Goal: Task Accomplishment & Management: Complete application form

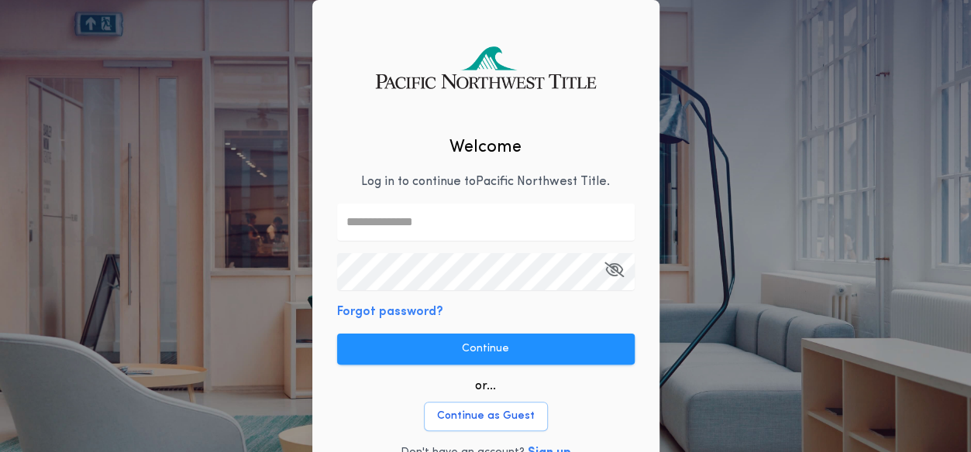
type input "**********"
click at [614, 270] on icon "button" at bounding box center [613, 270] width 19 height 1
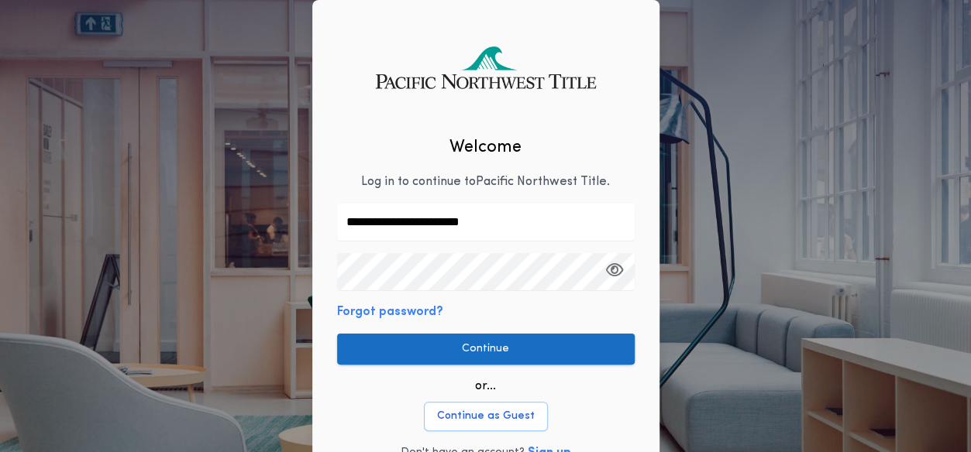
click at [483, 354] on button "Continue" at bounding box center [485, 349] width 297 height 31
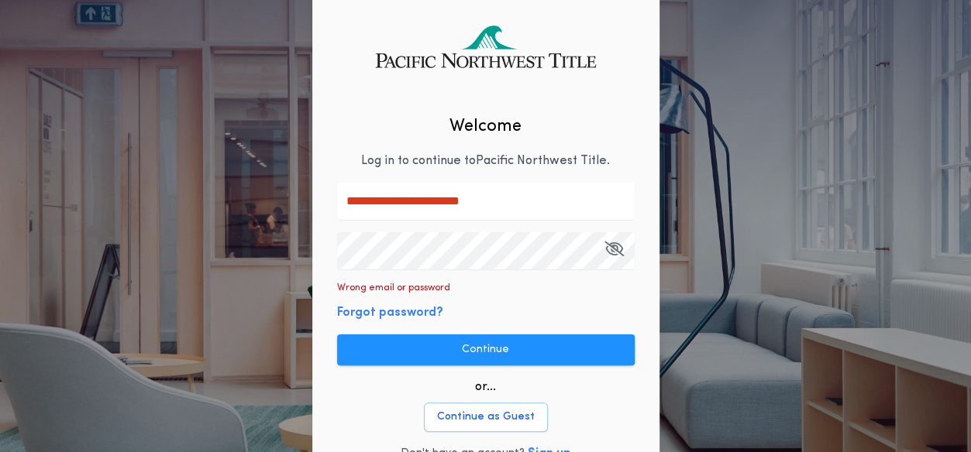
scroll to position [22, 0]
click at [614, 248] on icon "button" at bounding box center [613, 248] width 19 height 1
click at [614, 248] on icon "button" at bounding box center [615, 248] width 18 height 1
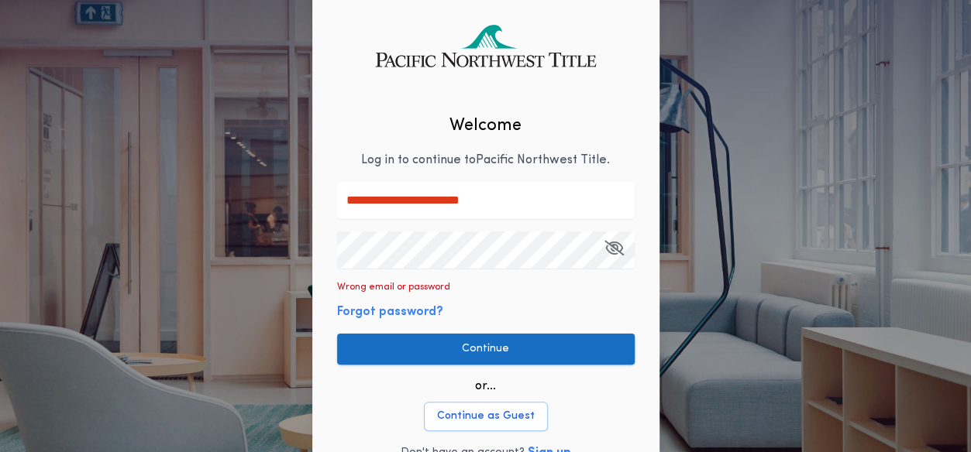
click at [482, 348] on button "Continue" at bounding box center [485, 349] width 297 height 31
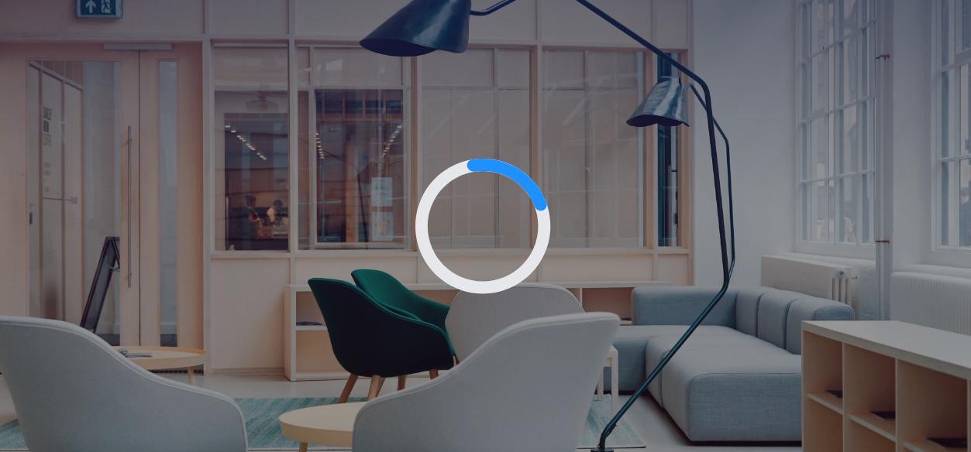
scroll to position [0, 0]
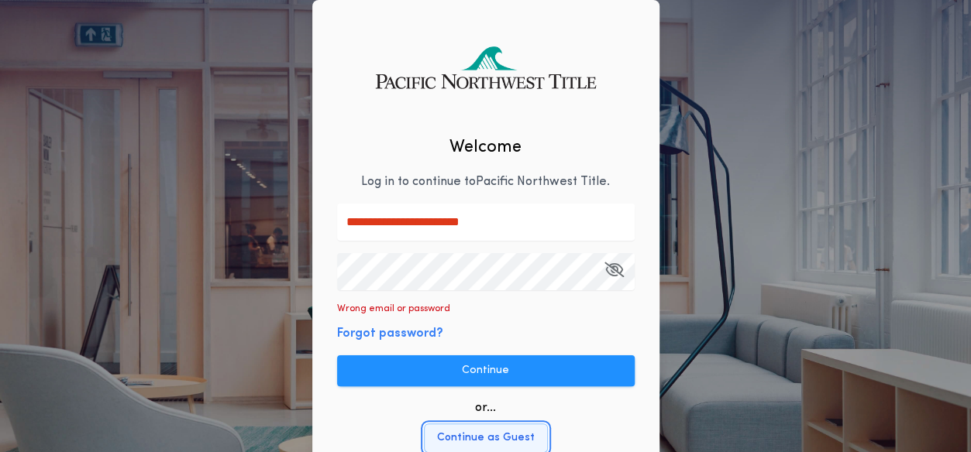
click at [480, 435] on button "Continue as Guest" at bounding box center [486, 438] width 124 height 29
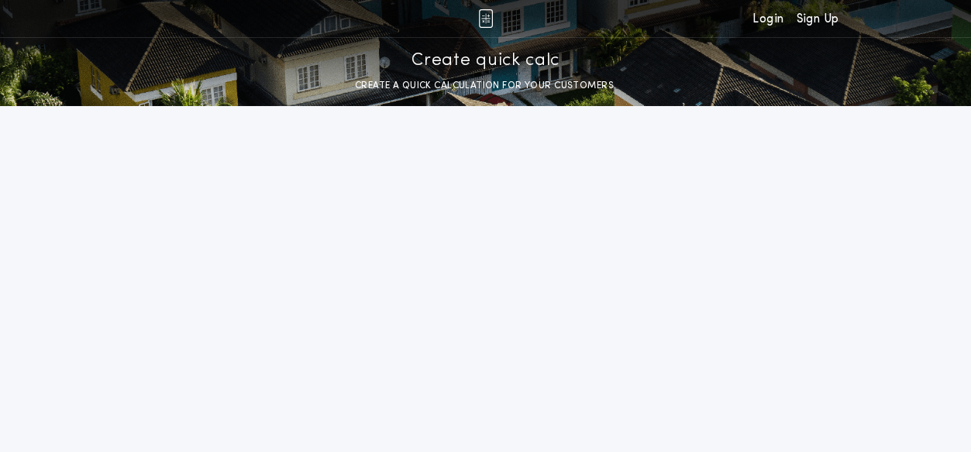
select select "**********"
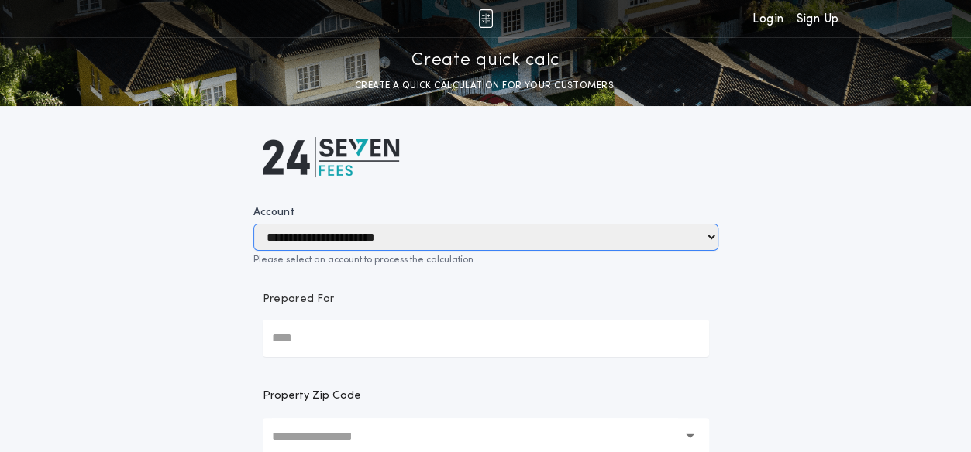
click at [711, 231] on select "**********" at bounding box center [485, 237] width 465 height 27
click at [253, 224] on select "**********" at bounding box center [485, 237] width 465 height 27
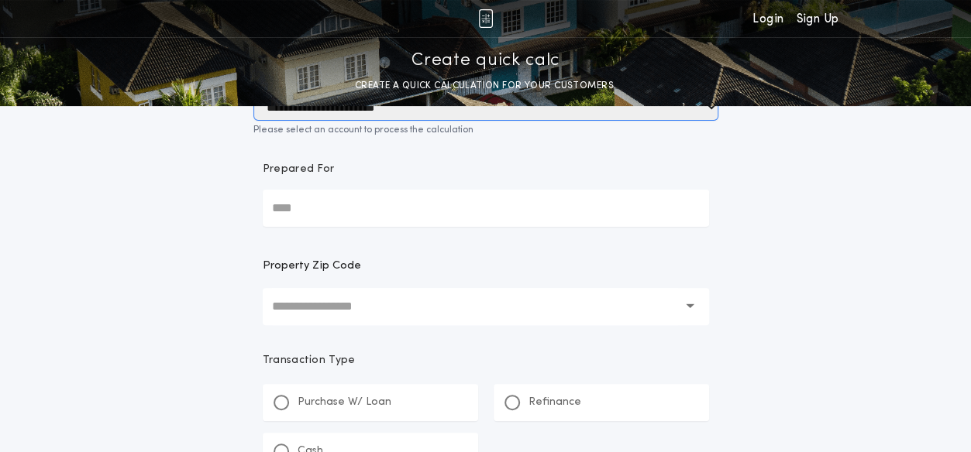
scroll to position [114, 0]
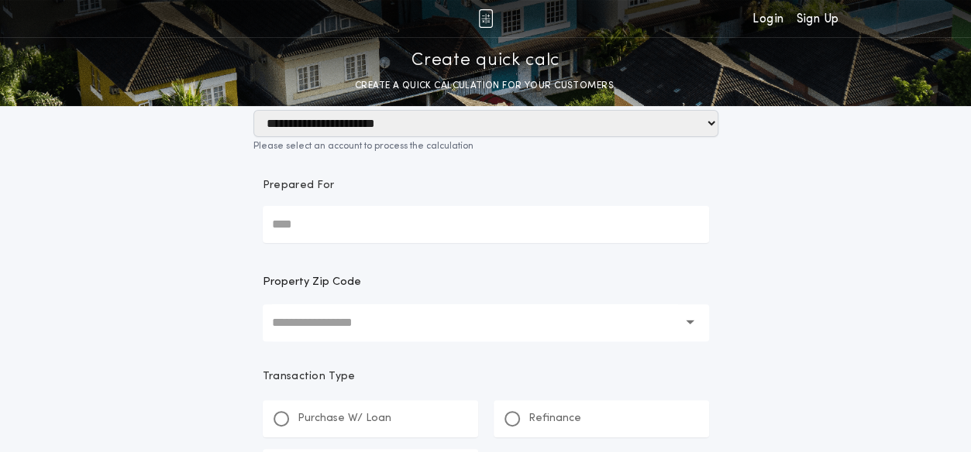
click at [285, 321] on input "text" at bounding box center [475, 322] width 406 height 37
type input "*****"
drag, startPoint x: 291, startPoint y: 241, endPoint x: 357, endPoint y: 263, distance: 69.6
click at [357, 263] on div "Prepared For Property Zip Code ***** [GEOGRAPHIC_DATA], [GEOGRAPHIC_DATA] [GEOG…" at bounding box center [485, 260] width 465 height 168
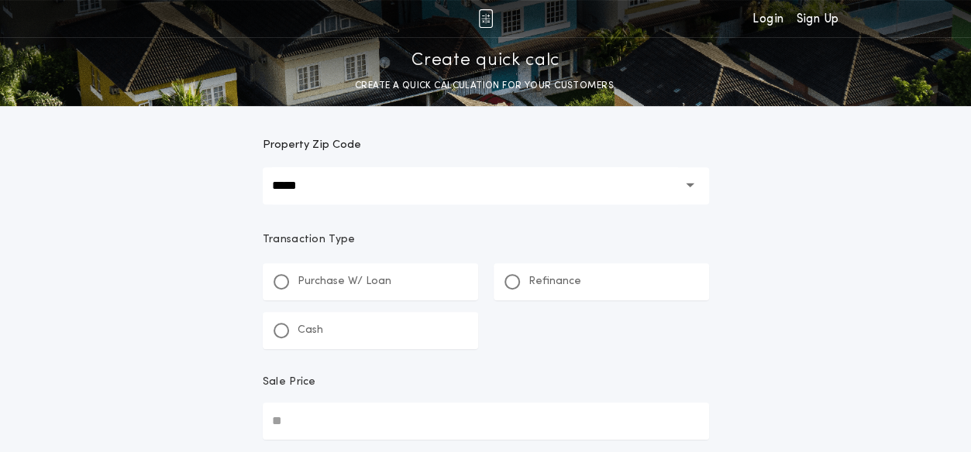
scroll to position [257, 0]
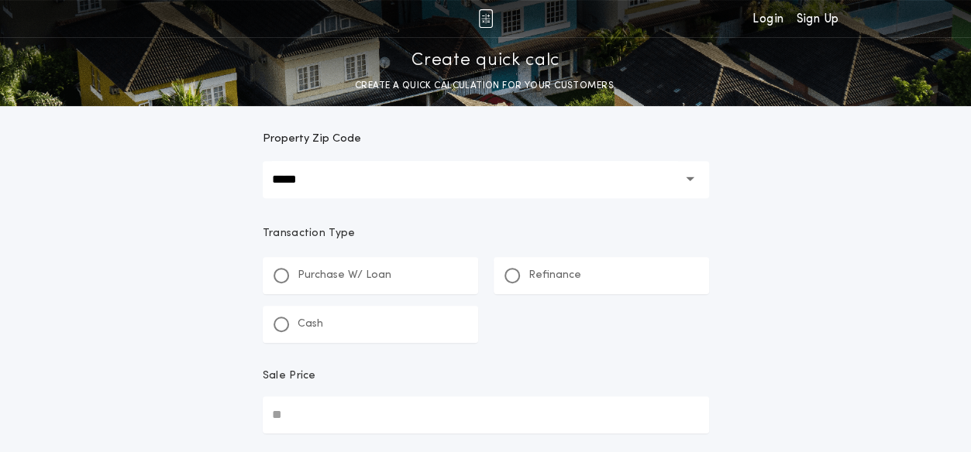
click at [287, 419] on input "Sale Price" at bounding box center [486, 415] width 446 height 37
click at [315, 407] on input "Sale Price" at bounding box center [486, 415] width 446 height 37
type input "********"
click at [361, 384] on div "Sale Price" at bounding box center [486, 383] width 446 height 28
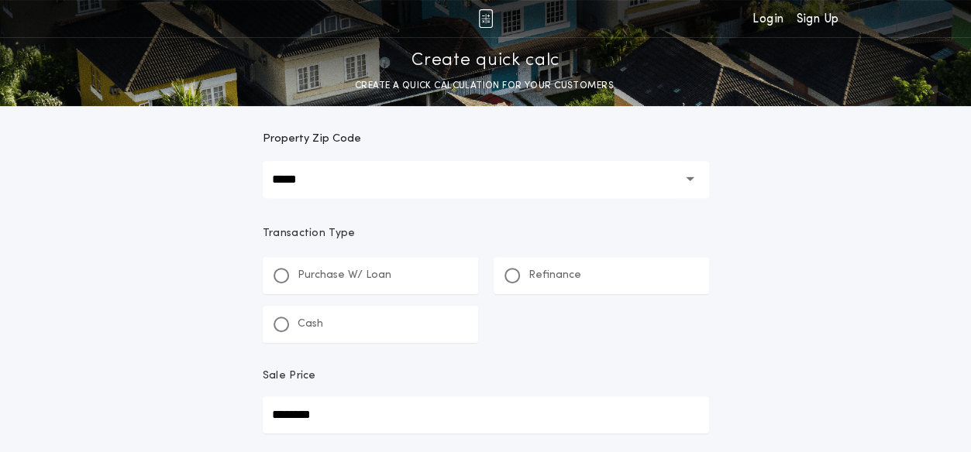
click at [361, 397] on input "********" at bounding box center [486, 415] width 446 height 37
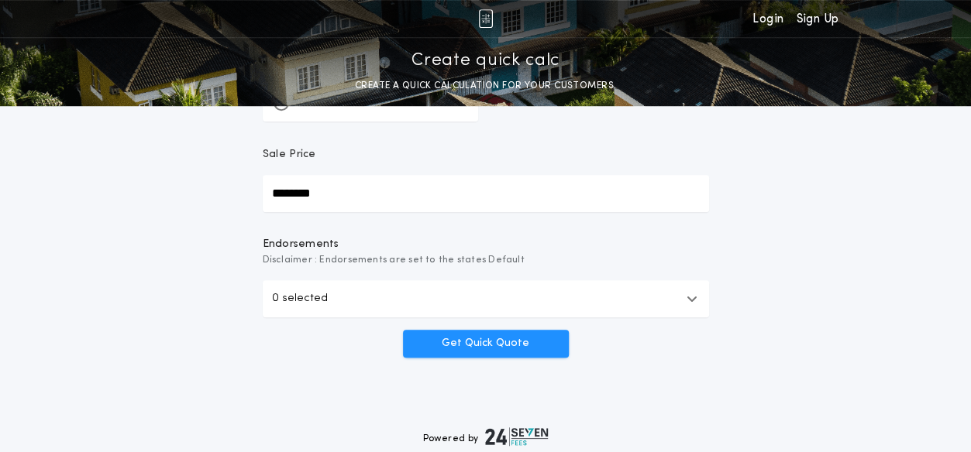
scroll to position [482, 0]
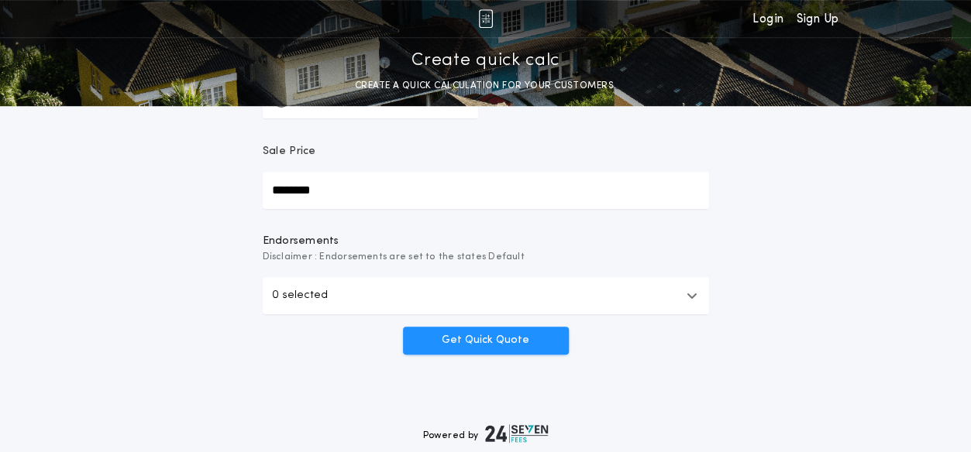
click at [686, 297] on icon "button" at bounding box center [691, 296] width 11 height 12
click at [670, 304] on button "0 selected" at bounding box center [486, 295] width 446 height 37
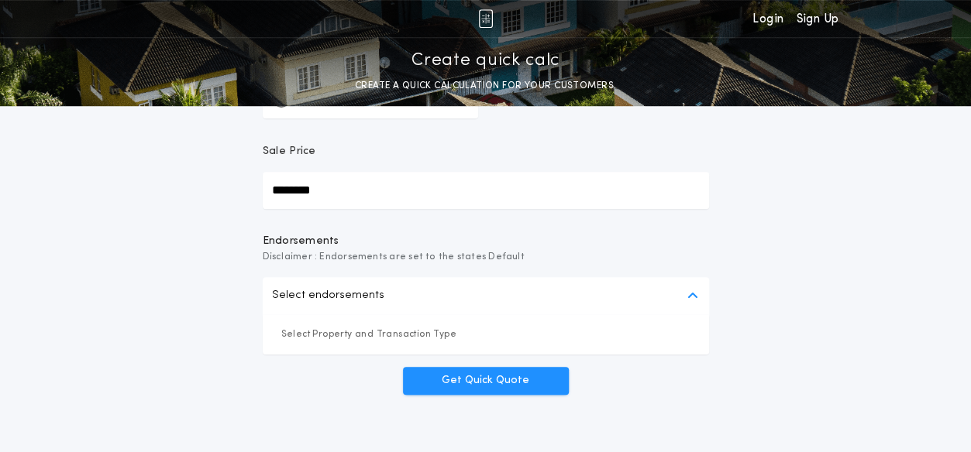
click at [670, 304] on button "Select endorsements" at bounding box center [486, 295] width 446 height 37
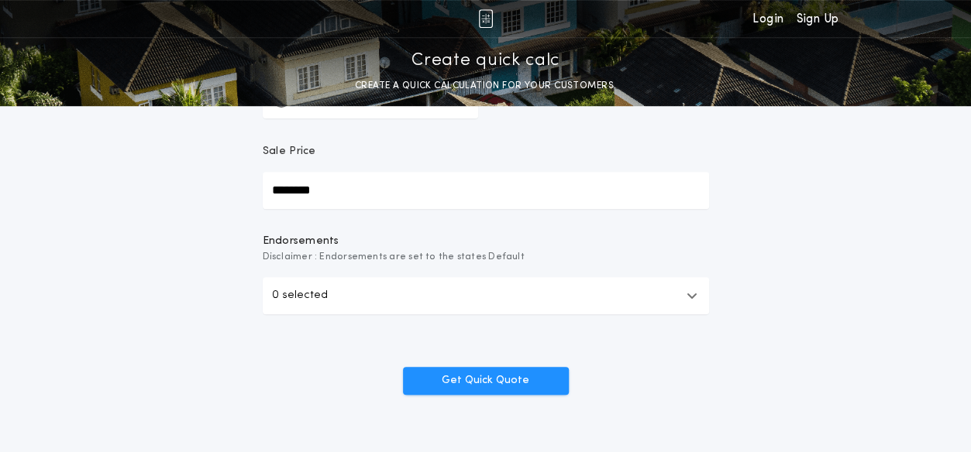
click at [670, 304] on button "0 selected" at bounding box center [486, 295] width 446 height 37
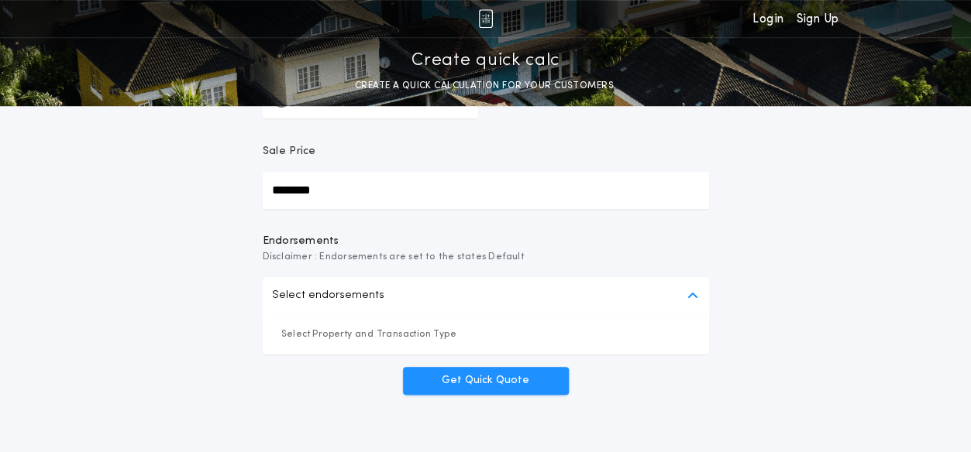
click at [670, 304] on button "Select endorsements" at bounding box center [486, 295] width 446 height 37
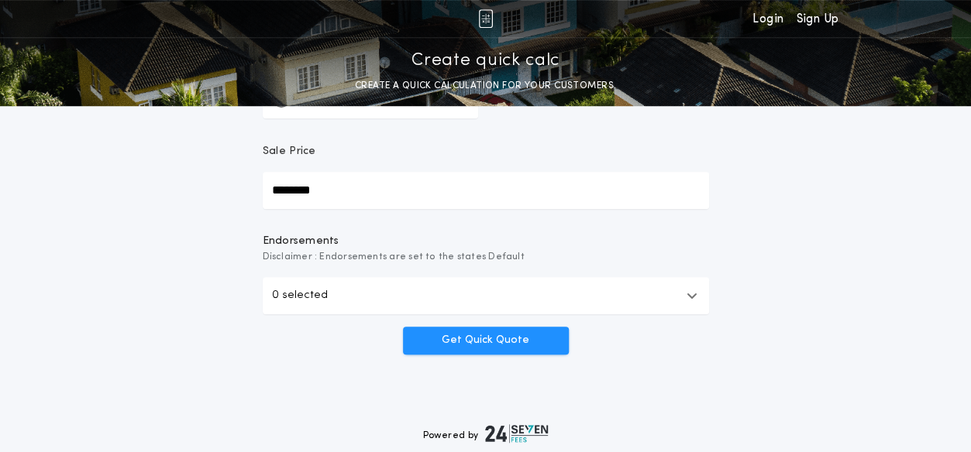
click at [685, 300] on button "0 selected" at bounding box center [486, 295] width 446 height 37
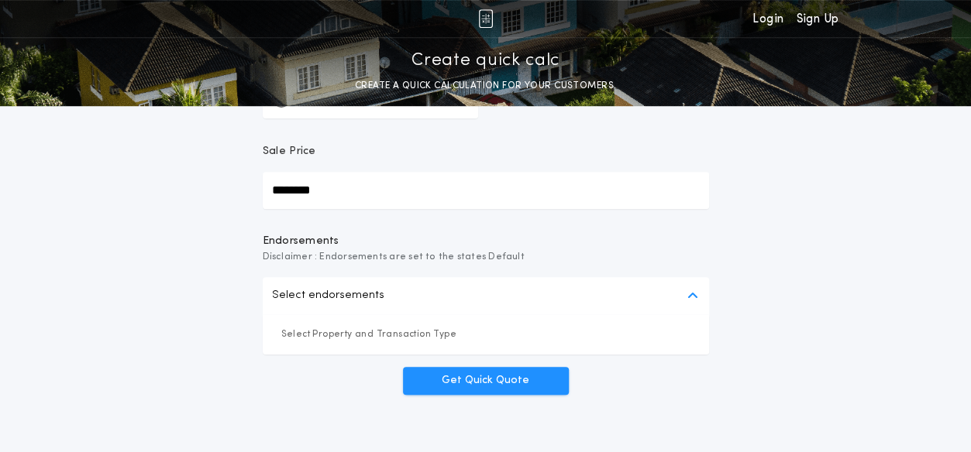
click at [685, 300] on button "Select endorsements" at bounding box center [486, 295] width 446 height 37
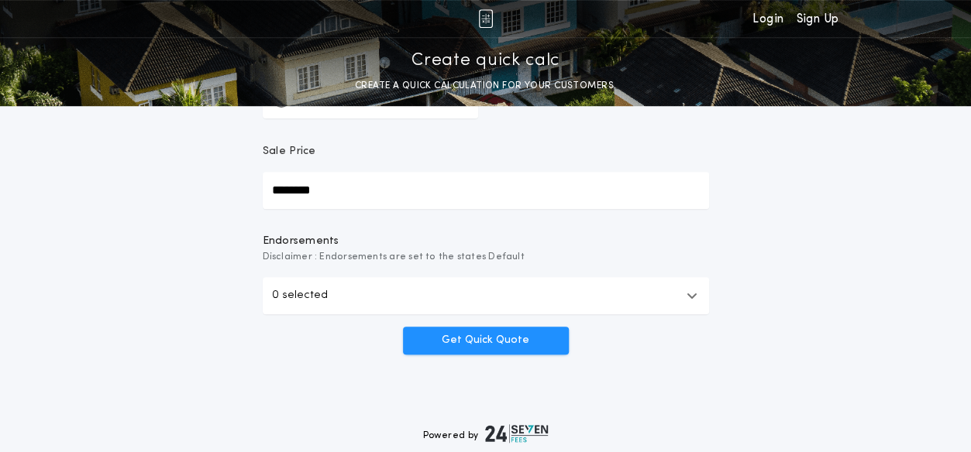
click at [682, 300] on button "0 selected" at bounding box center [486, 295] width 446 height 37
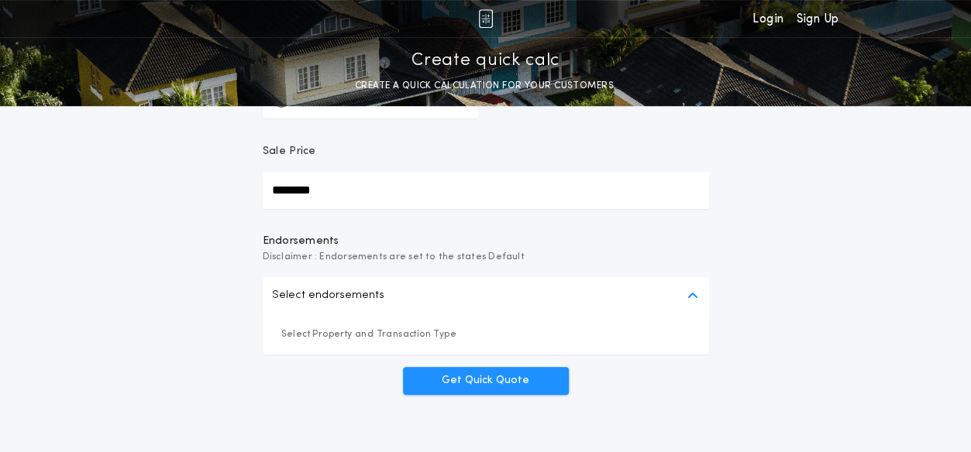
click at [682, 300] on button "Select endorsements" at bounding box center [486, 295] width 446 height 37
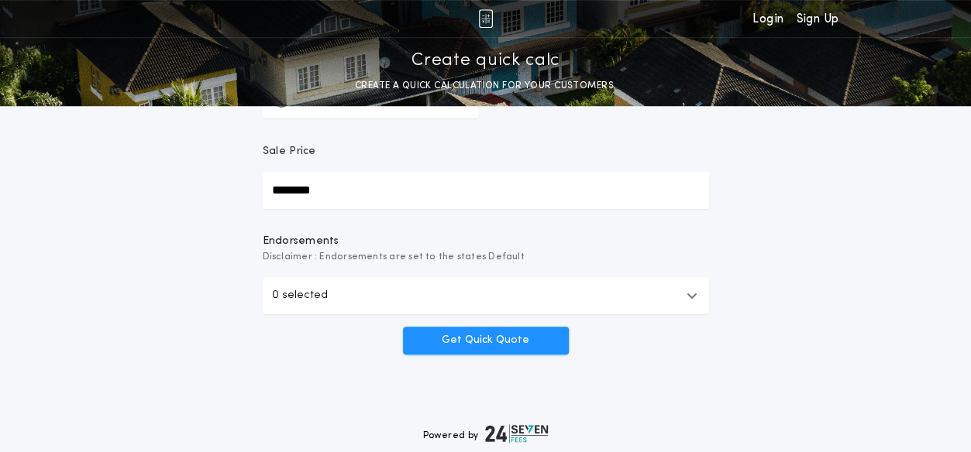
click at [682, 300] on button "0 selected" at bounding box center [486, 295] width 446 height 37
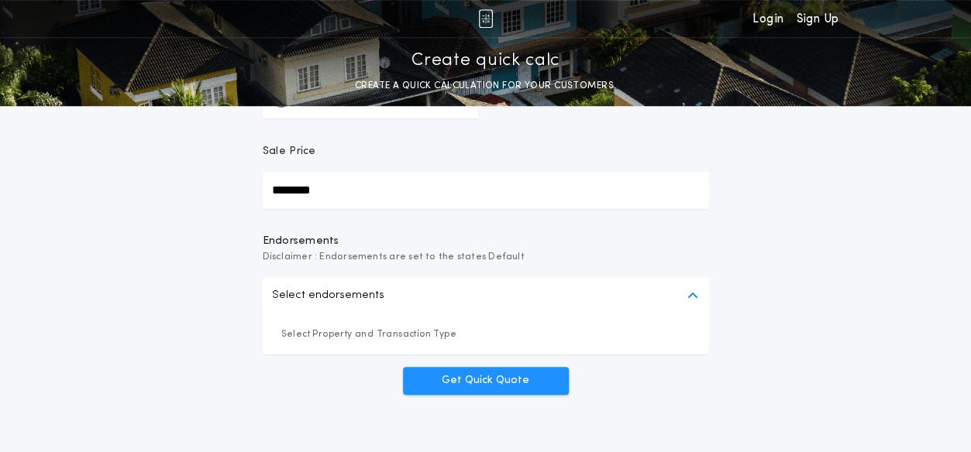
click at [686, 297] on icon "button" at bounding box center [691, 296] width 11 height 12
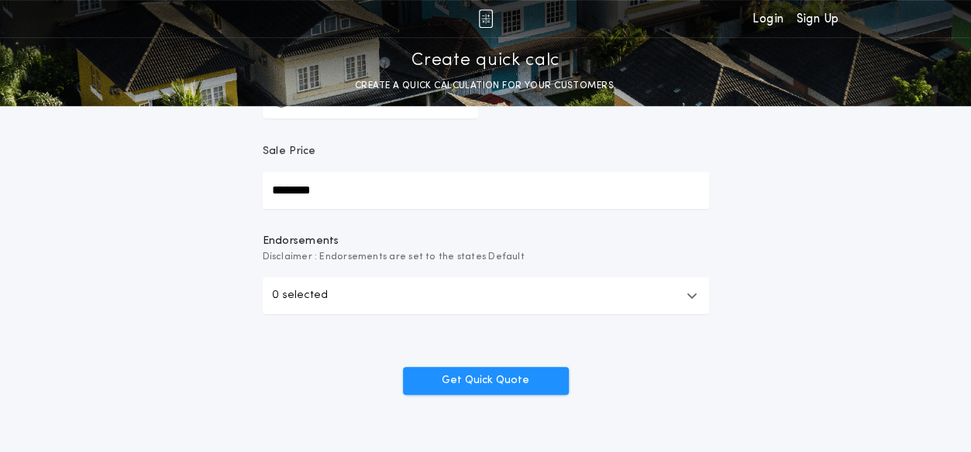
click at [686, 297] on icon "button" at bounding box center [691, 296] width 11 height 12
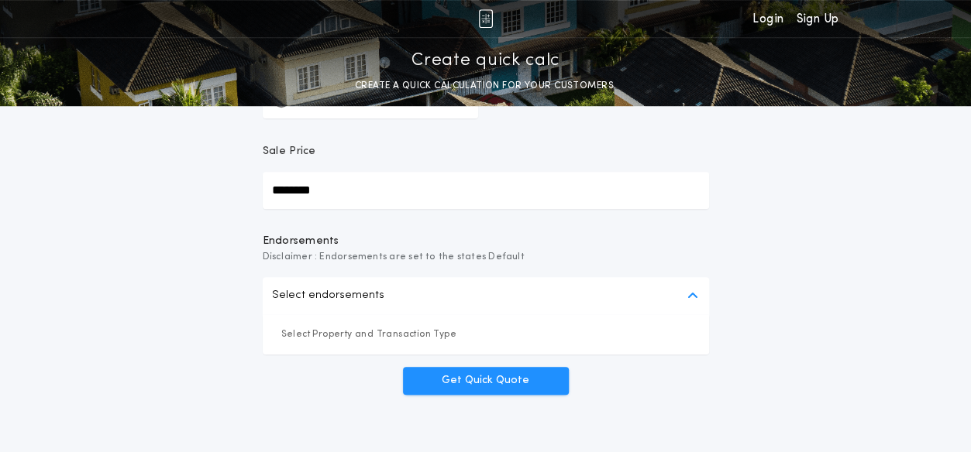
click at [684, 300] on button "Select endorsements" at bounding box center [486, 295] width 446 height 37
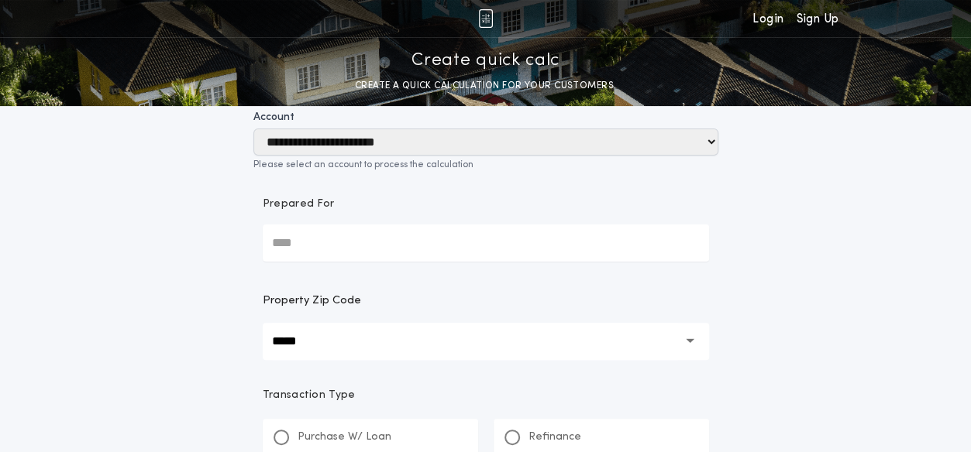
scroll to position [79, 0]
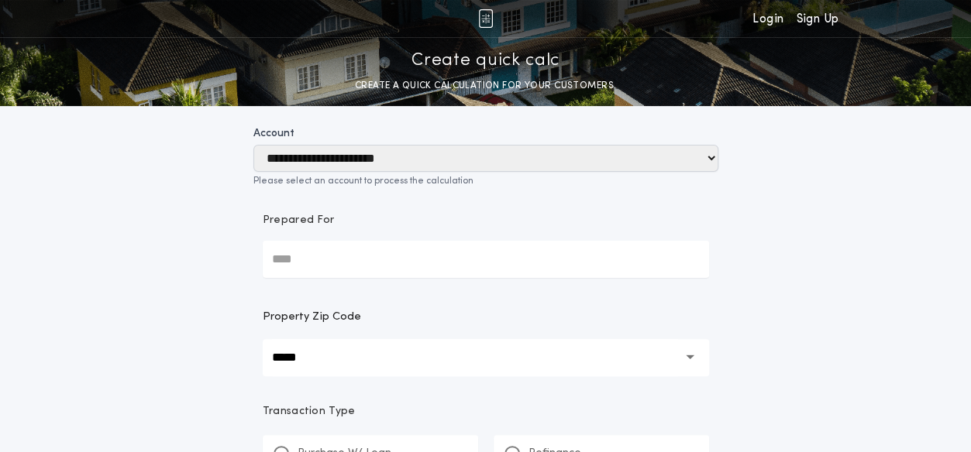
click at [281, 266] on input "Prepared For" at bounding box center [486, 259] width 446 height 37
click at [815, 289] on div "**********" at bounding box center [485, 348] width 971 height 855
click at [866, 299] on div "**********" at bounding box center [485, 348] width 971 height 855
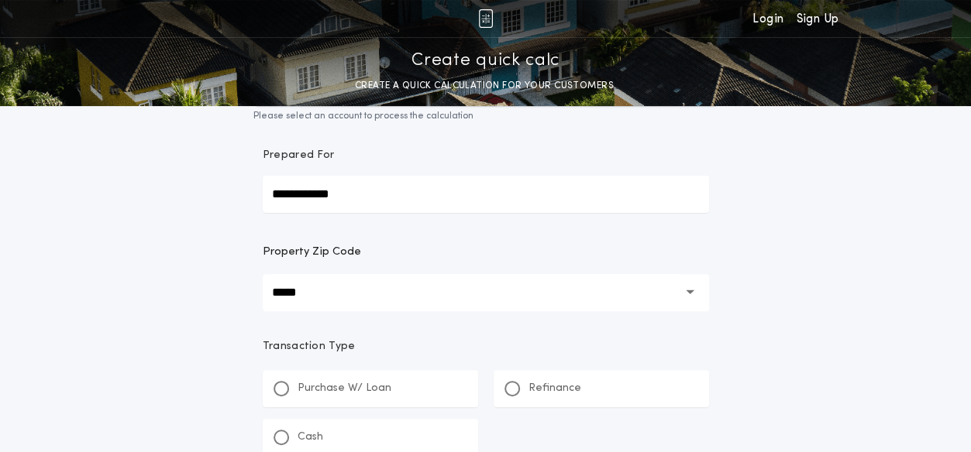
scroll to position [98, 0]
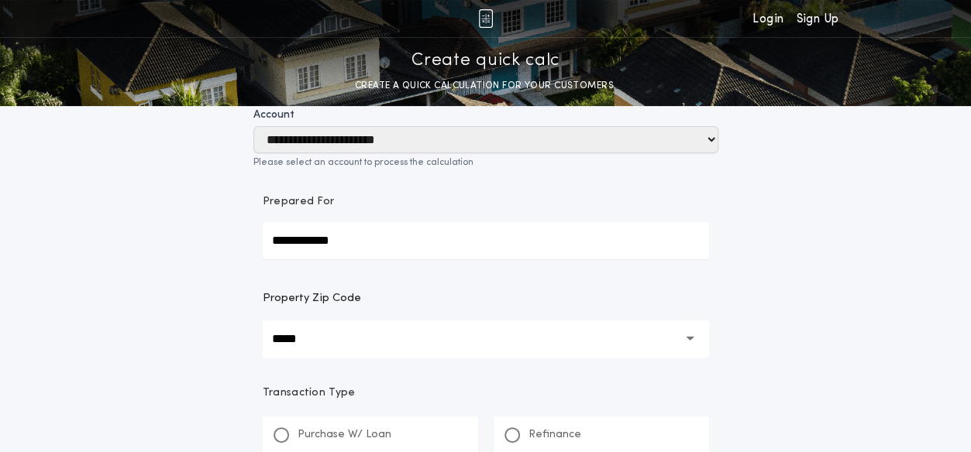
drag, startPoint x: 346, startPoint y: 246, endPoint x: 218, endPoint y: 246, distance: 127.1
click at [218, 246] on div "**********" at bounding box center [485, 329] width 971 height 855
click at [375, 238] on input "**********" at bounding box center [486, 240] width 446 height 37
click at [281, 239] on input "**********" at bounding box center [486, 240] width 446 height 37
click at [270, 245] on input "**********" at bounding box center [486, 240] width 446 height 37
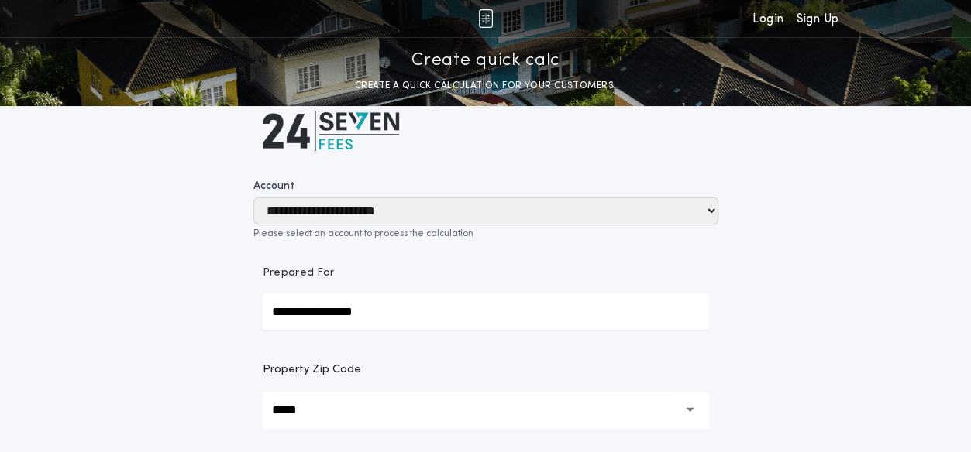
scroll to position [0, 0]
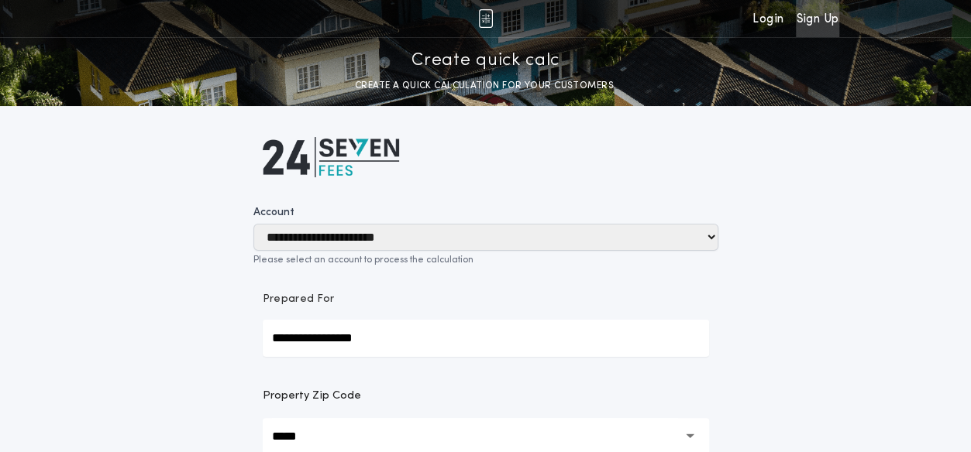
type input "**********"
click at [810, 16] on link "Sign Up" at bounding box center [817, 18] width 43 height 37
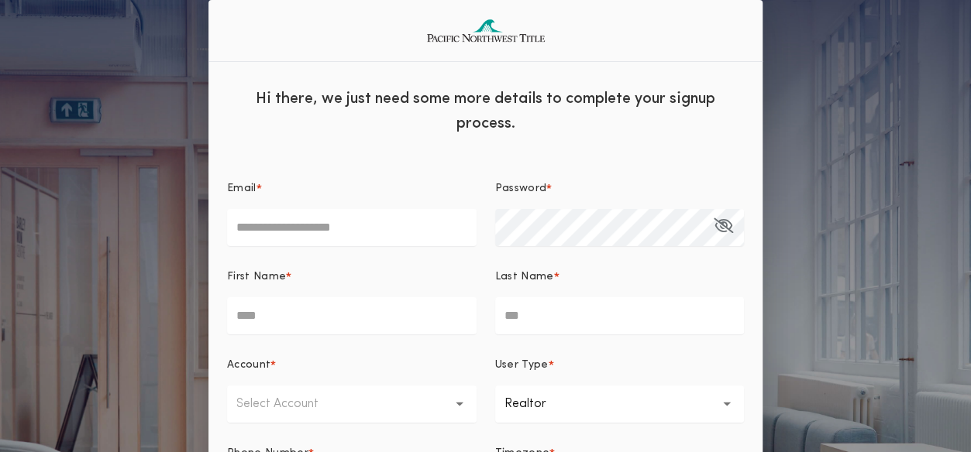
type input "**********"
click at [508, 315] on input "Last Name *" at bounding box center [619, 315] width 249 height 37
type input "****"
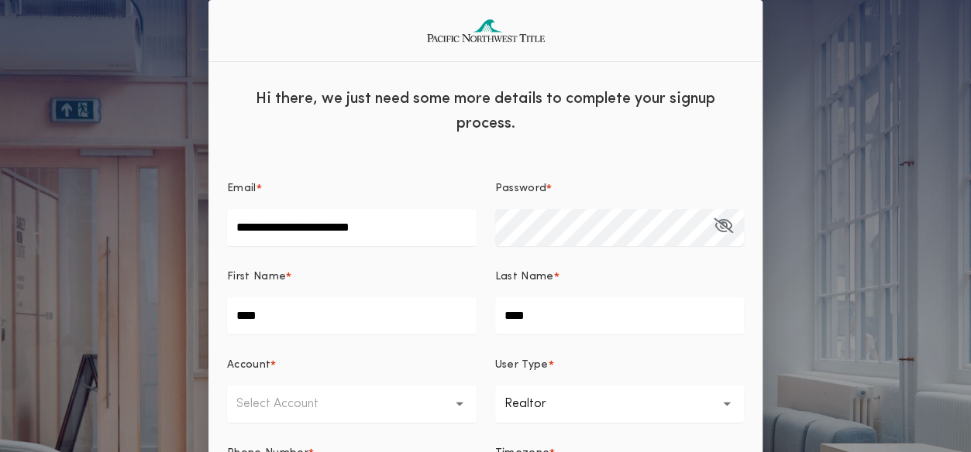
click at [459, 402] on icon "button" at bounding box center [460, 404] width 9 height 5
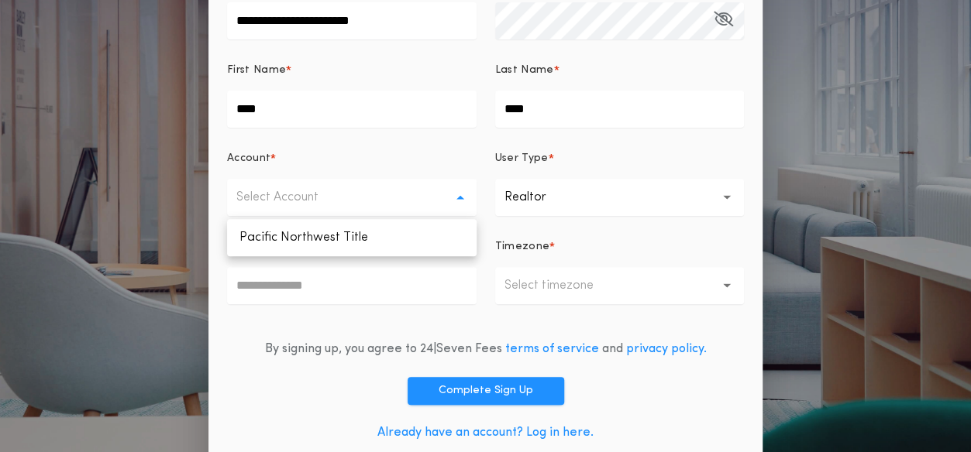
scroll to position [218, 0]
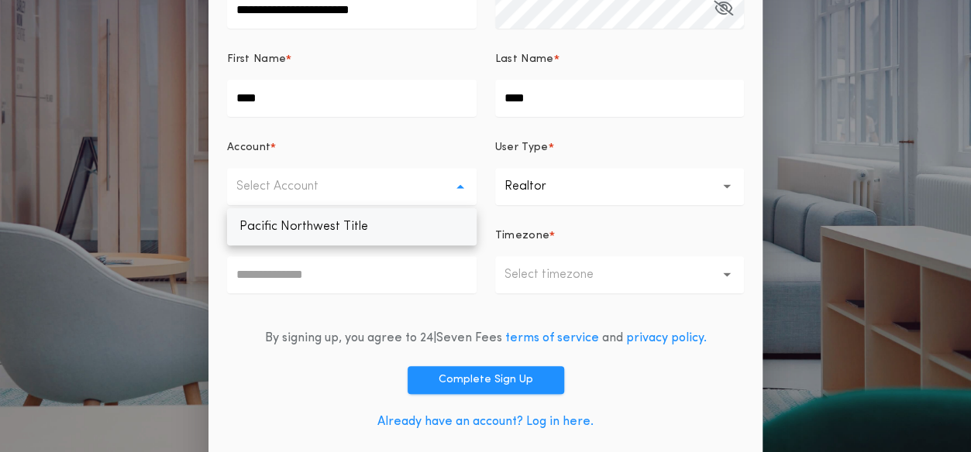
click at [428, 225] on p "Pacific Northwest Title" at bounding box center [351, 226] width 249 height 37
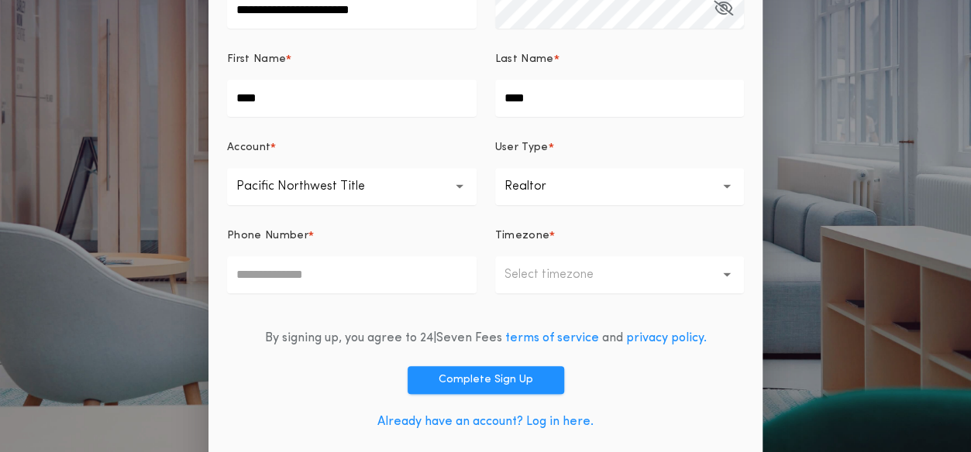
click at [324, 275] on input "Phone Number *" at bounding box center [351, 274] width 249 height 37
drag, startPoint x: 324, startPoint y: 275, endPoint x: 239, endPoint y: 270, distance: 85.4
click at [238, 269] on input "Phone Number *" at bounding box center [351, 274] width 249 height 37
type input "**********"
click at [727, 273] on icon "button" at bounding box center [727, 275] width 9 height 4
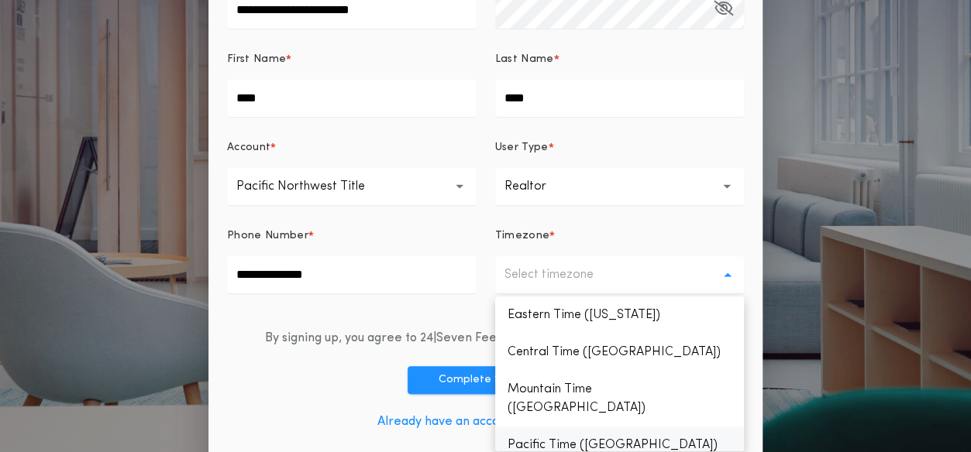
click at [606, 428] on p "Pacific Time ([GEOGRAPHIC_DATA])" at bounding box center [619, 445] width 249 height 37
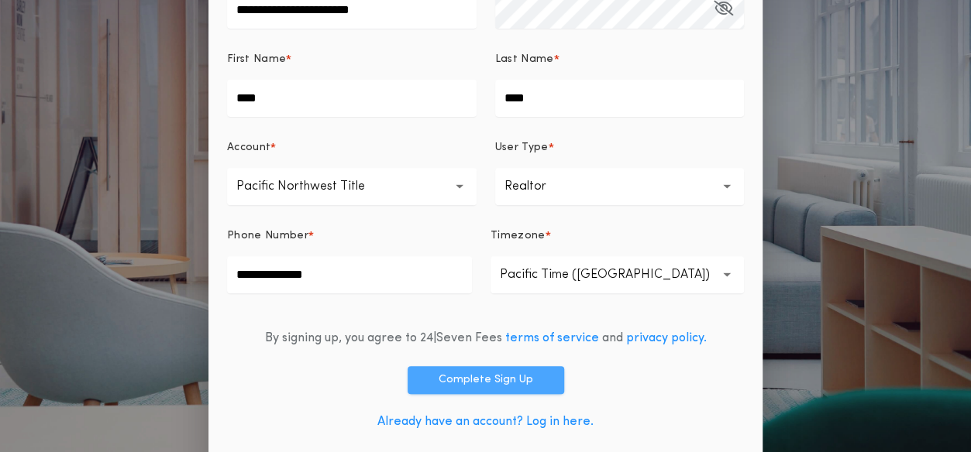
click at [481, 378] on button "Complete Sign Up" at bounding box center [486, 380] width 156 height 28
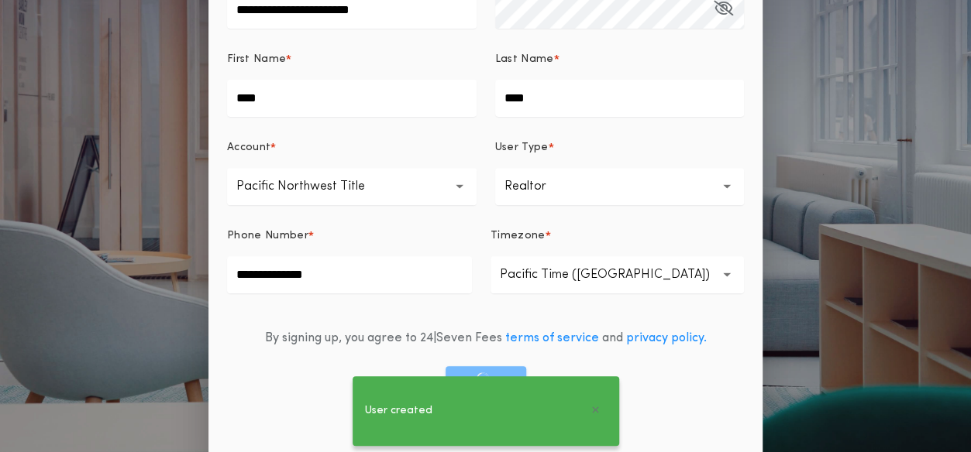
scroll to position [34, 0]
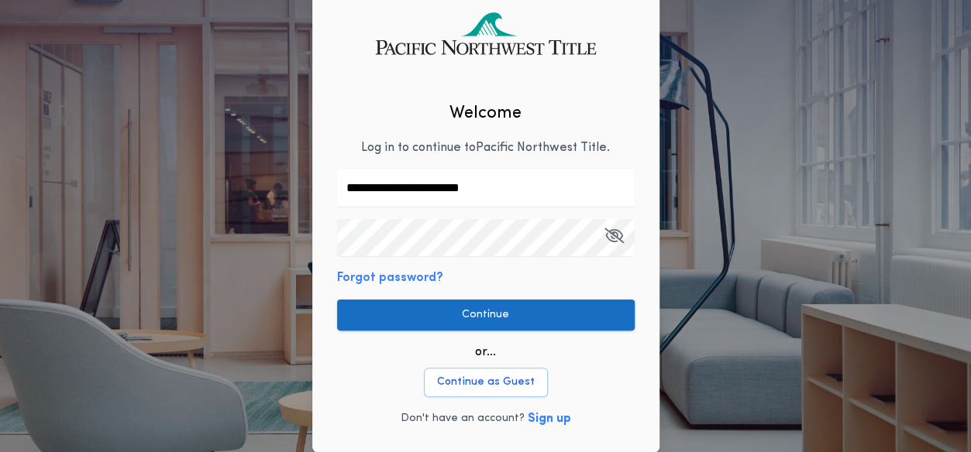
click at [483, 313] on button "Continue" at bounding box center [485, 315] width 297 height 31
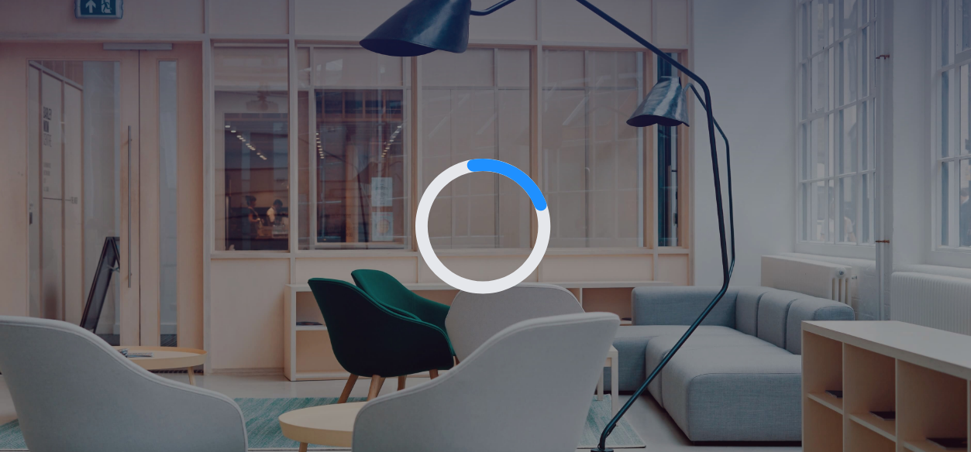
scroll to position [0, 0]
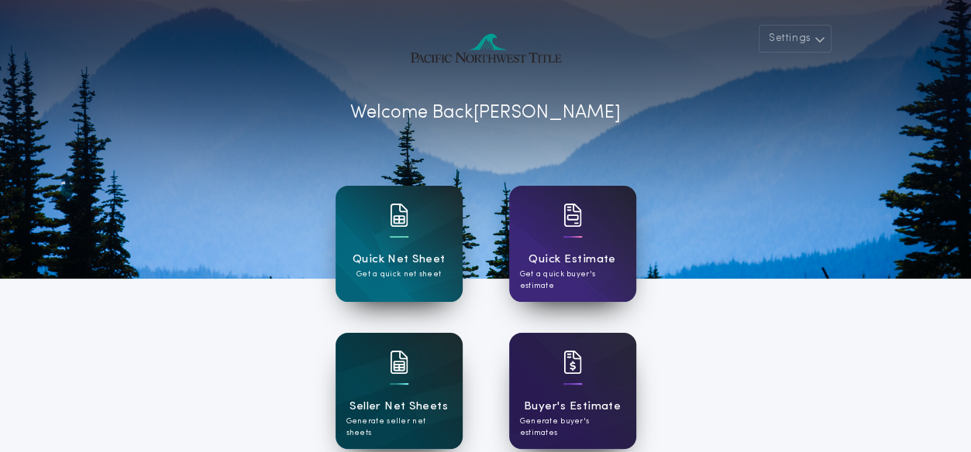
click at [391, 400] on h1 "Seller Net Sheets" at bounding box center [398, 407] width 98 height 18
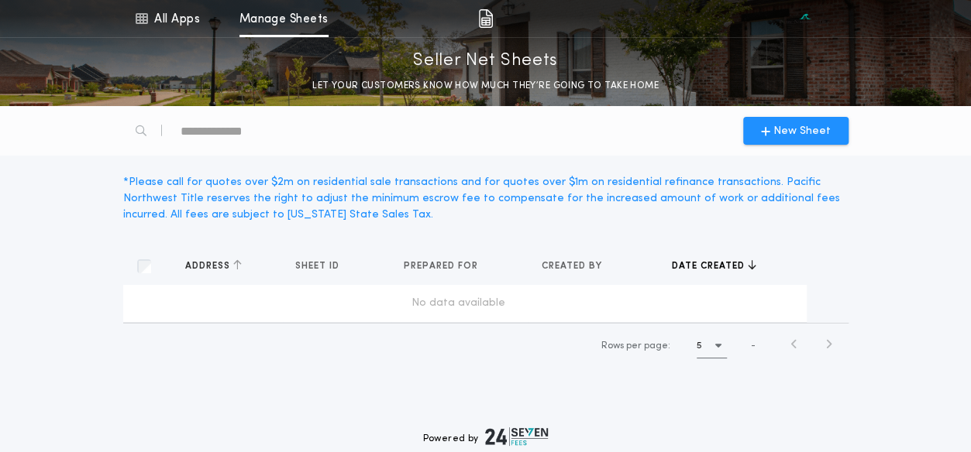
click at [205, 265] on span "Address" at bounding box center [209, 266] width 48 height 12
click at [781, 129] on span "New Sheet" at bounding box center [801, 131] width 57 height 16
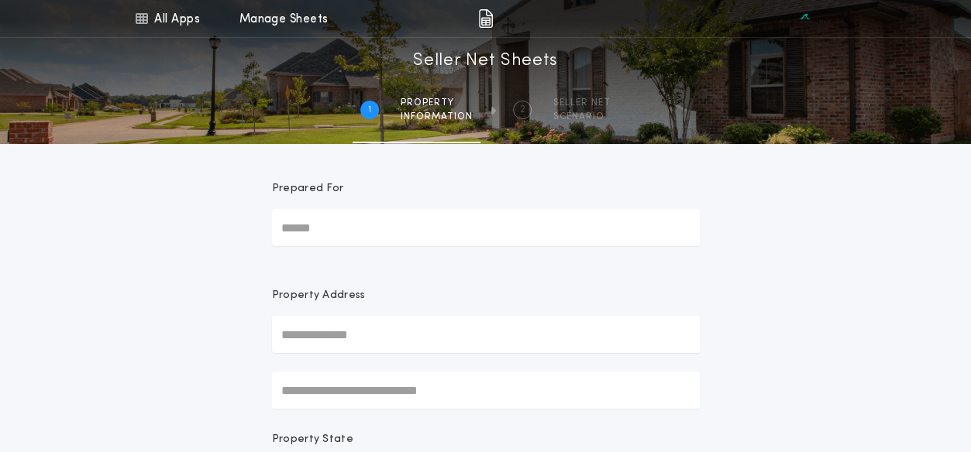
click at [781, 129] on div "1 /2 Seller Net Sheets 1 Property information 2 SELLER NET SCENARIO" at bounding box center [485, 91] width 971 height 106
click at [279, 230] on input "Prepared For" at bounding box center [486, 227] width 428 height 37
type input "**********"
click at [287, 337] on input "text" at bounding box center [486, 334] width 428 height 37
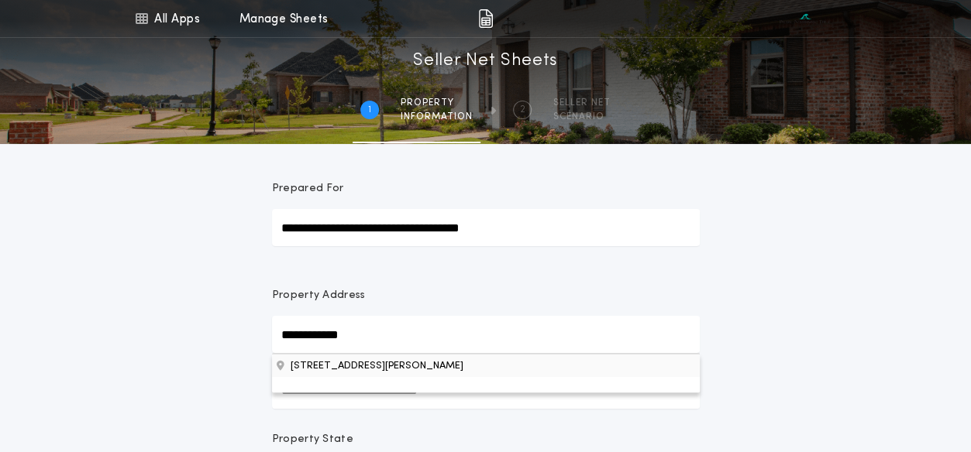
click at [315, 367] on button "[STREET_ADDRESS][PERSON_NAME]" at bounding box center [486, 365] width 428 height 23
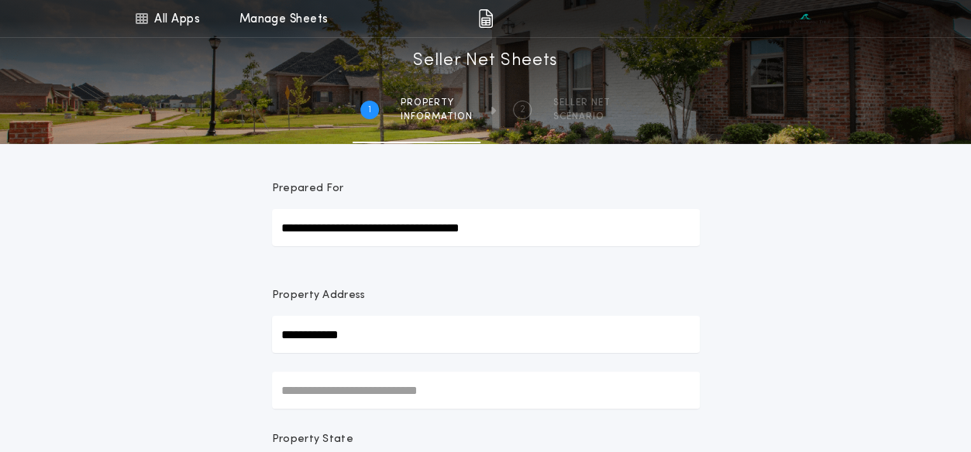
type input "**********"
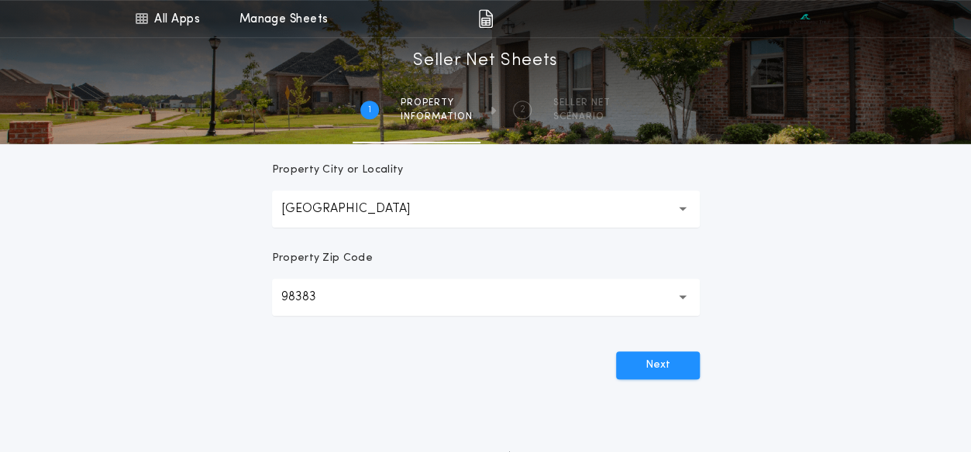
scroll to position [448, 0]
click at [657, 357] on button "Next" at bounding box center [658, 364] width 84 height 28
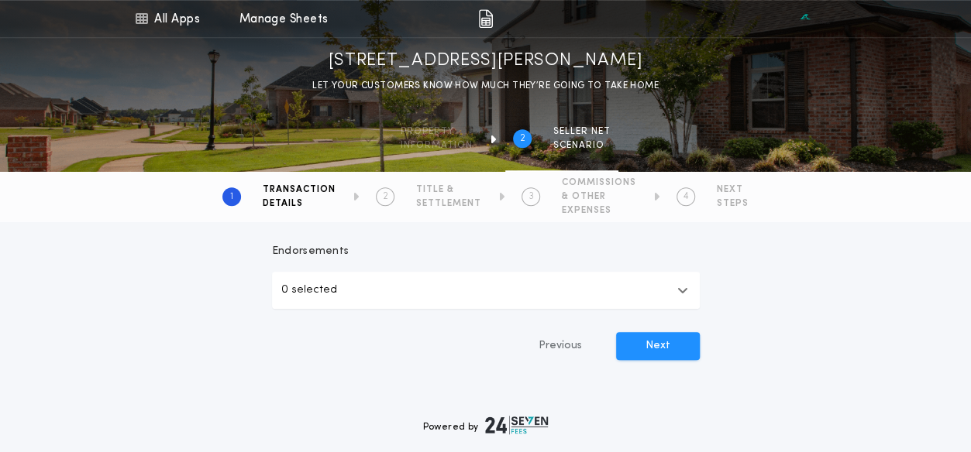
scroll to position [576, 0]
click at [681, 288] on icon "button" at bounding box center [682, 289] width 11 height 12
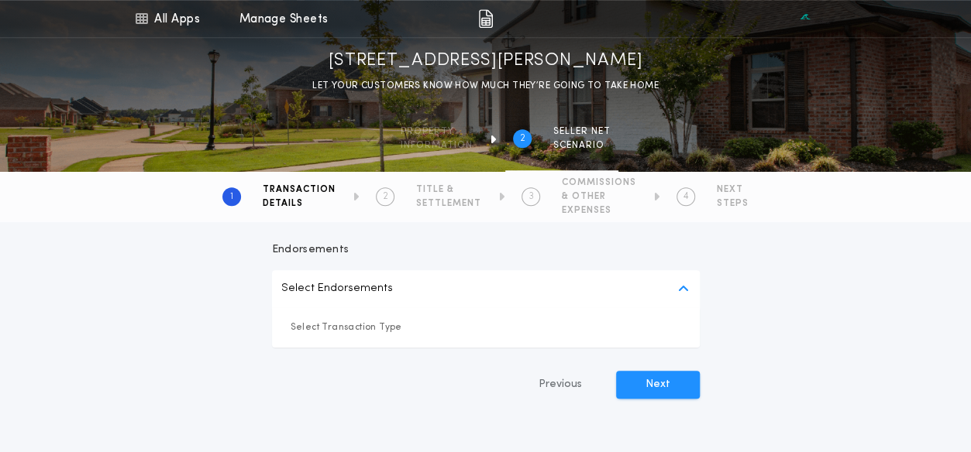
click at [412, 329] on p "Select Transaction Type" at bounding box center [486, 327] width 390 height 15
click at [466, 326] on p "Select Transaction Type" at bounding box center [486, 327] width 390 height 15
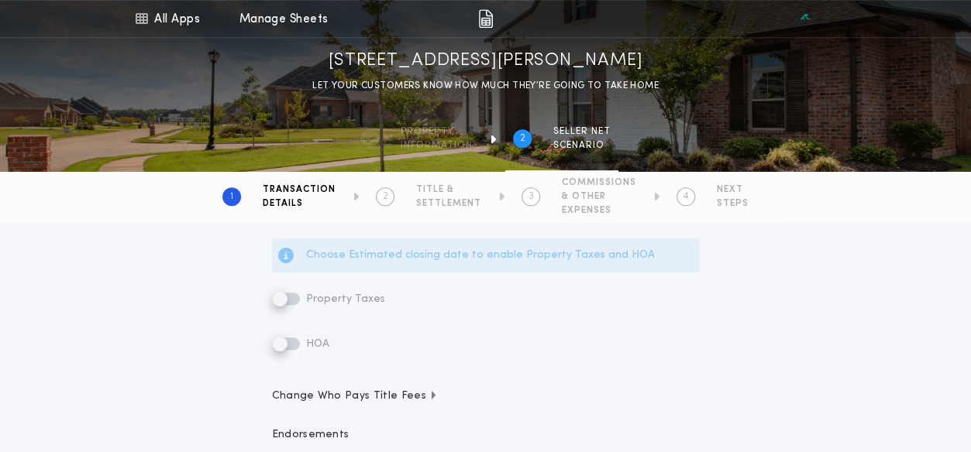
scroll to position [391, 0]
click at [315, 256] on p "Choose Estimated closing date to enable Property Taxes and HOA" at bounding box center [480, 254] width 349 height 15
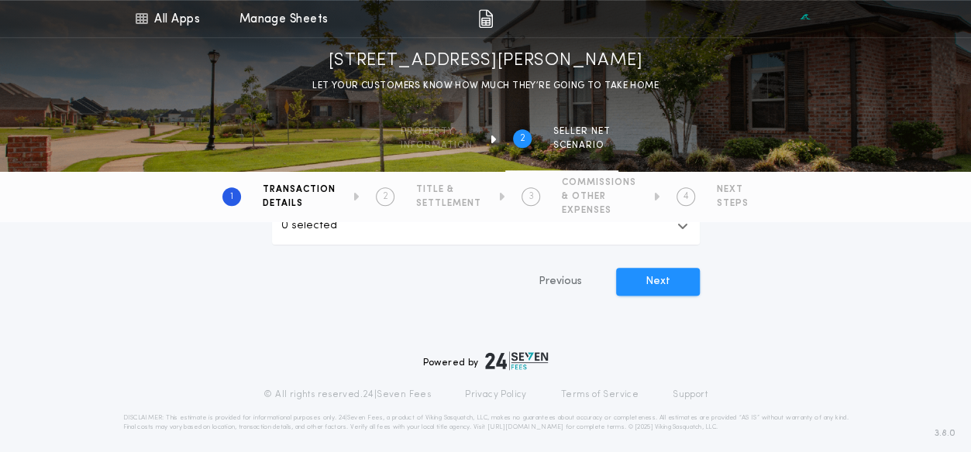
click at [682, 227] on icon "button" at bounding box center [682, 226] width 11 height 12
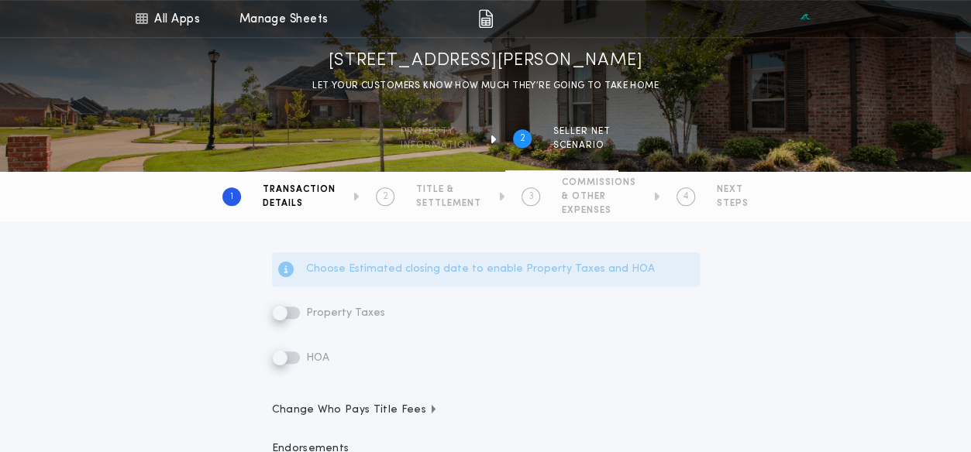
scroll to position [373, 0]
drag, startPoint x: 968, startPoint y: 224, endPoint x: 978, endPoint y: 184, distance: 41.5
click at [971, 184] on html "All Apps Quick Net Sheet Quick Estimate Seller Net Sheets Buyer's Estimate Menu…" at bounding box center [485, 198] width 971 height 1142
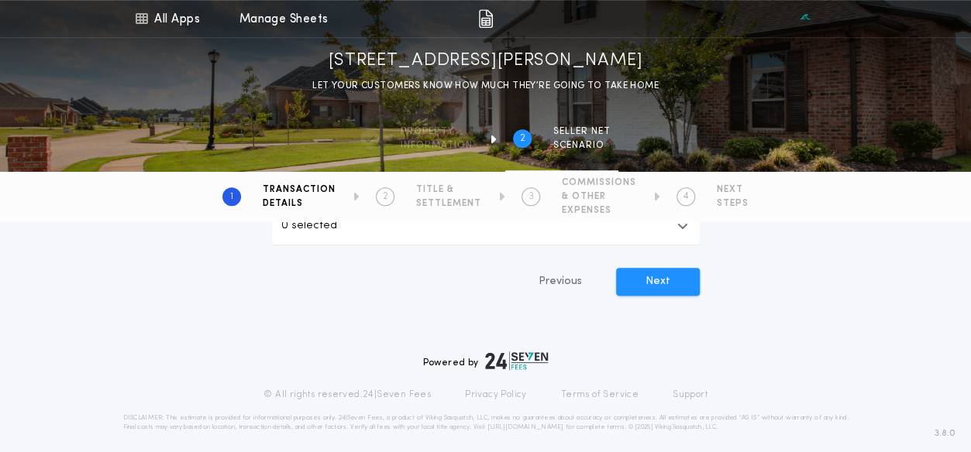
scroll to position [242, 0]
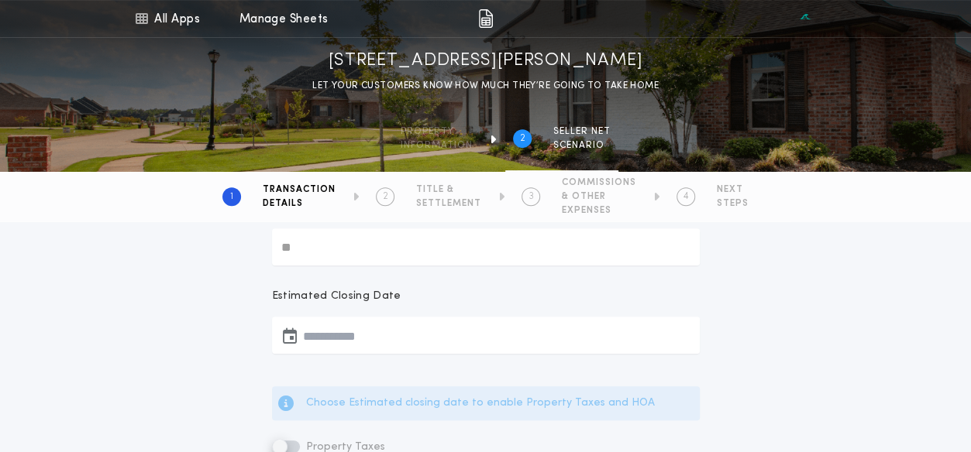
click at [305, 333] on button "button" at bounding box center [486, 335] width 428 height 37
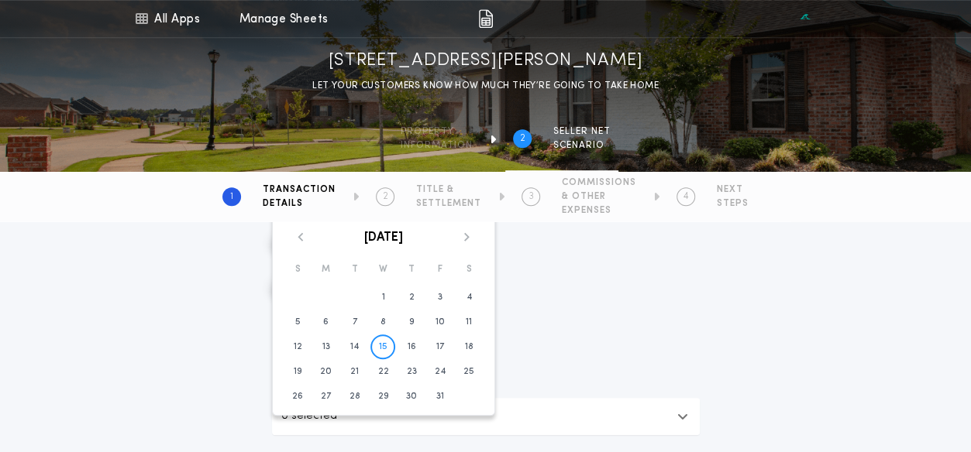
scroll to position [449, 0]
click at [465, 233] on icon at bounding box center [466, 235] width 9 height 9
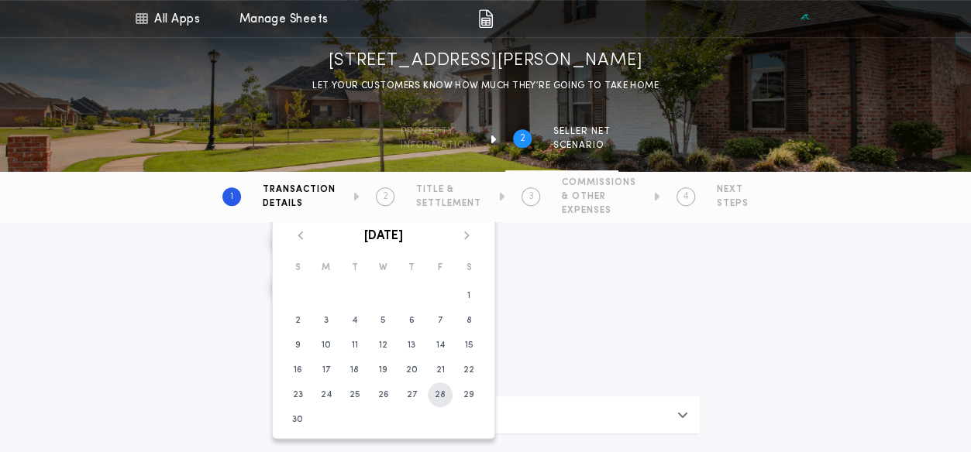
click at [439, 394] on time "28" at bounding box center [440, 395] width 11 height 12
type input "**********"
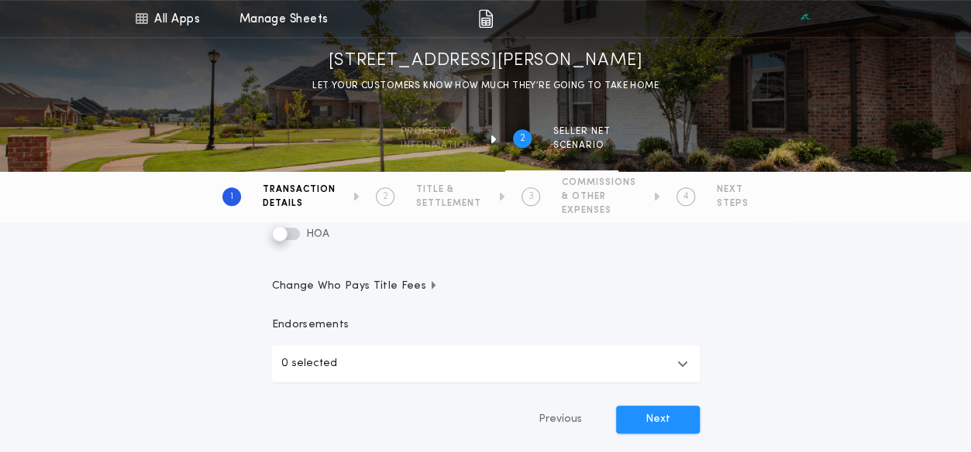
click at [683, 363] on icon "button" at bounding box center [682, 364] width 11 height 12
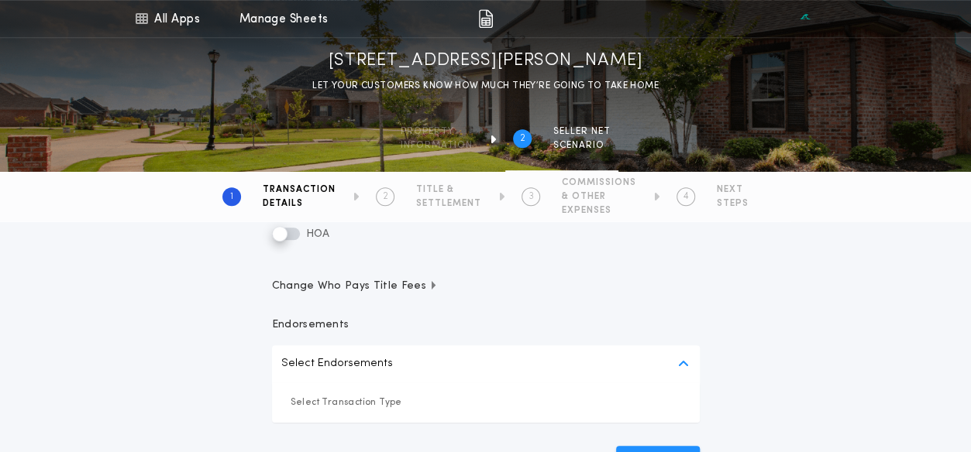
click at [683, 362] on icon "button" at bounding box center [682, 364] width 11 height 12
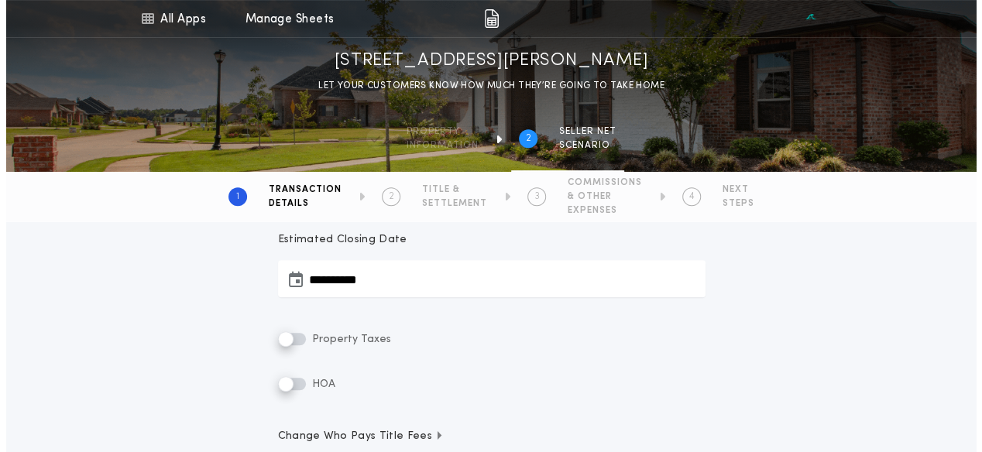
scroll to position [304, 0]
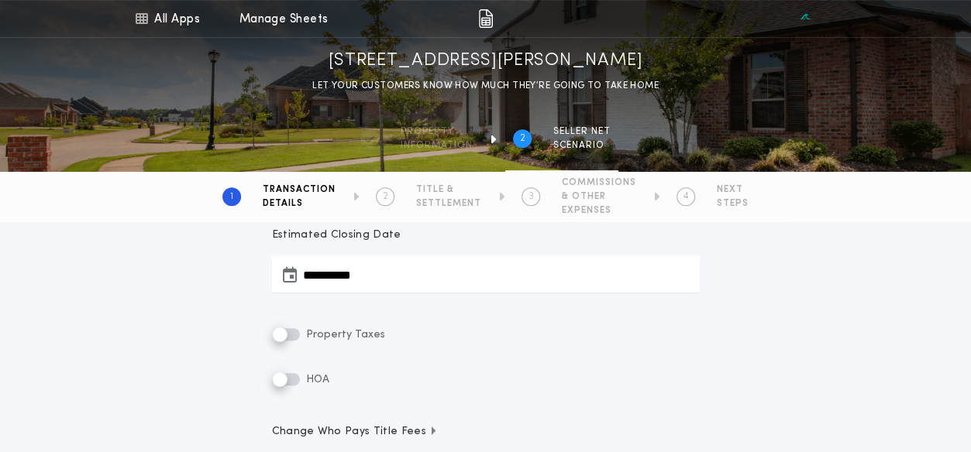
click at [313, 335] on span "Property Taxes" at bounding box center [344, 335] width 82 height 12
click at [302, 335] on label "Property Taxes" at bounding box center [328, 334] width 113 height 19
click at [693, 333] on icon "button" at bounding box center [693, 333] width 12 height 12
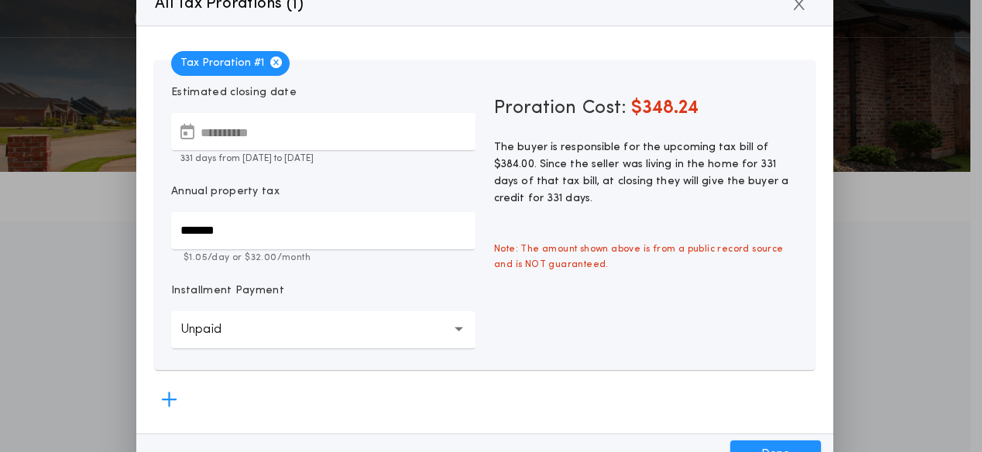
click at [455, 328] on icon "button" at bounding box center [459, 329] width 9 height 5
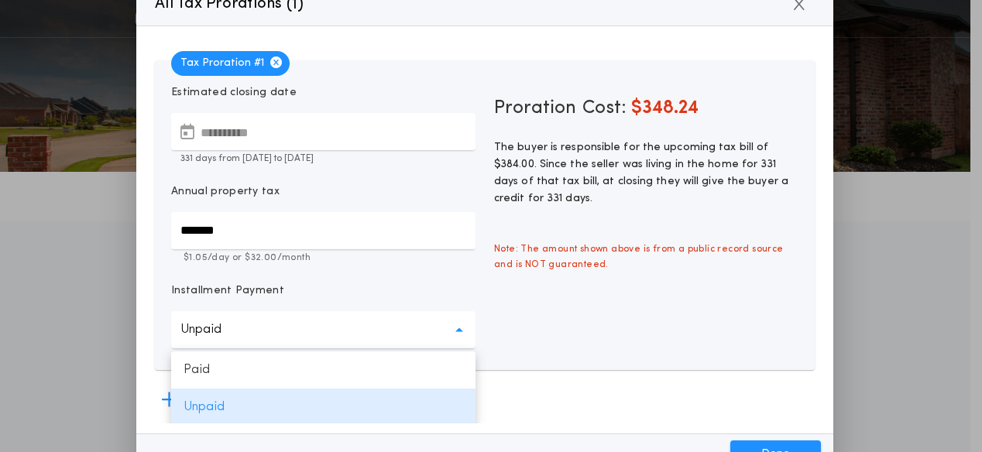
scroll to position [2, 0]
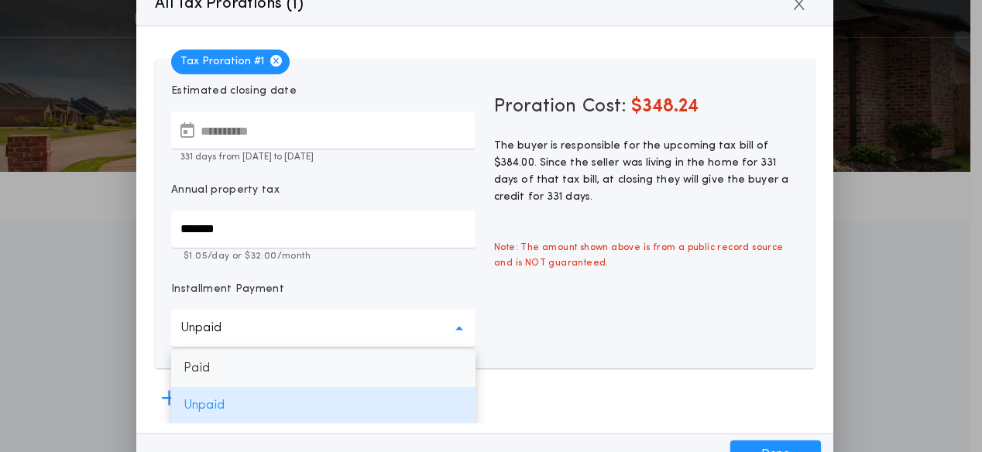
click at [439, 367] on p "Paid" at bounding box center [323, 368] width 304 height 37
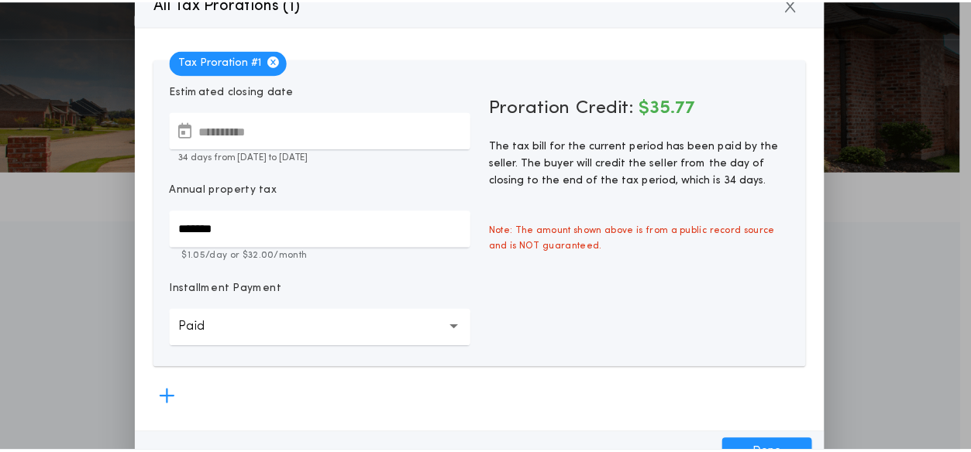
scroll to position [5, 0]
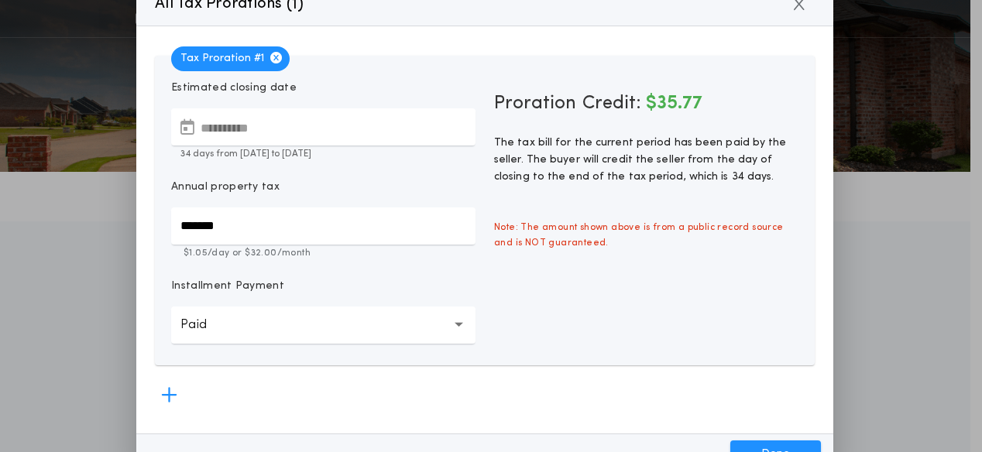
drag, startPoint x: 975, startPoint y: 322, endPoint x: 978, endPoint y: 346, distance: 23.4
click at [978, 346] on div "**********" at bounding box center [491, 226] width 982 height 452
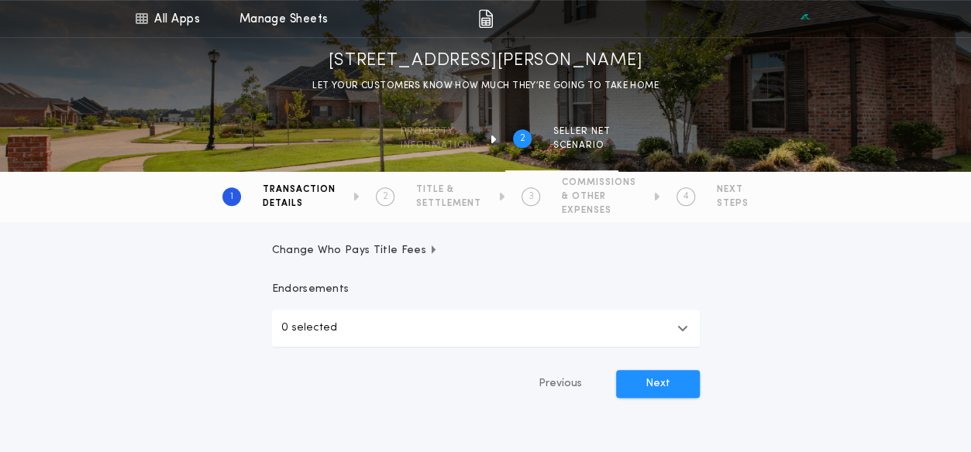
scroll to position [490, 0]
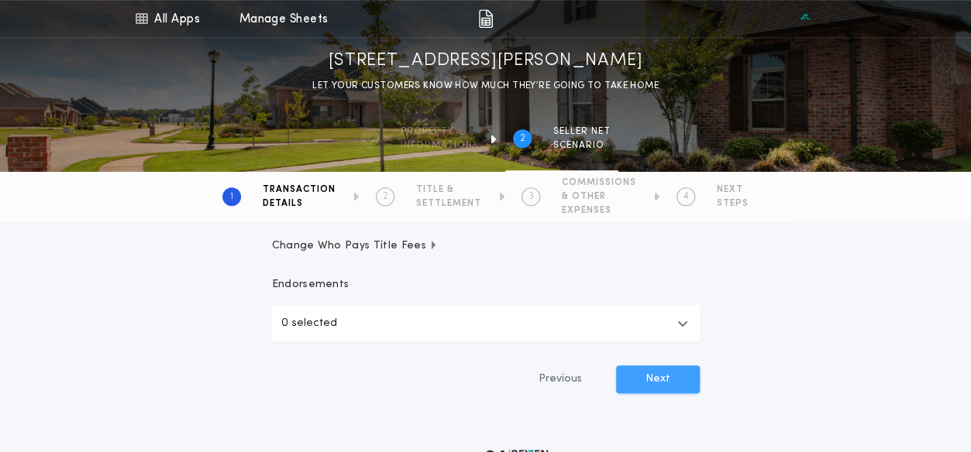
click at [646, 377] on button "Next" at bounding box center [658, 380] width 84 height 28
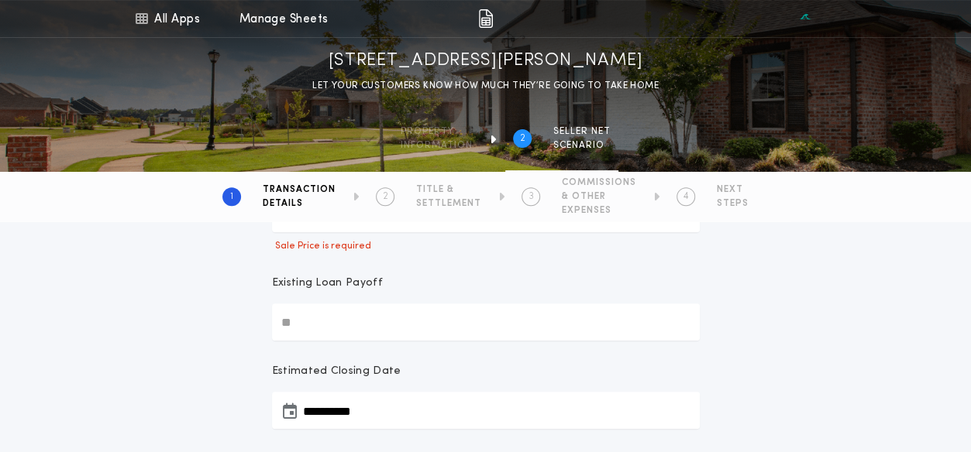
scroll to position [206, 0]
click at [291, 325] on input "Existing Loan Payoff" at bounding box center [486, 325] width 428 height 37
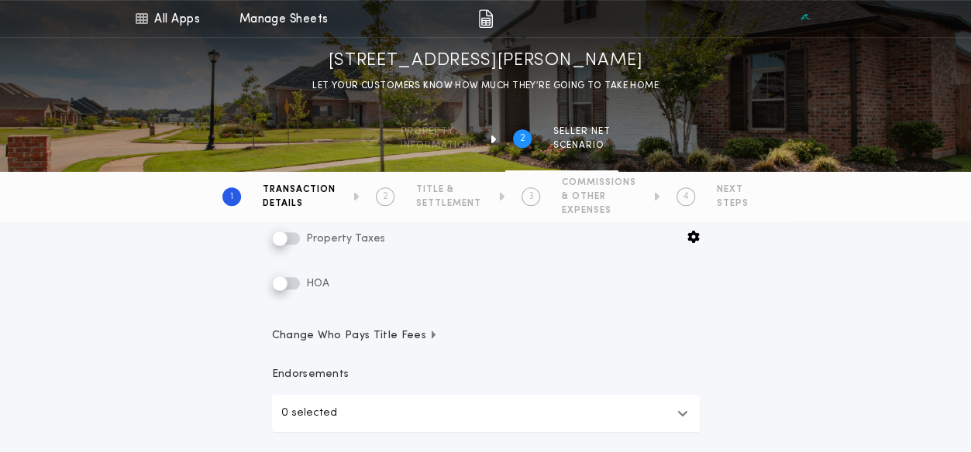
scroll to position [459, 0]
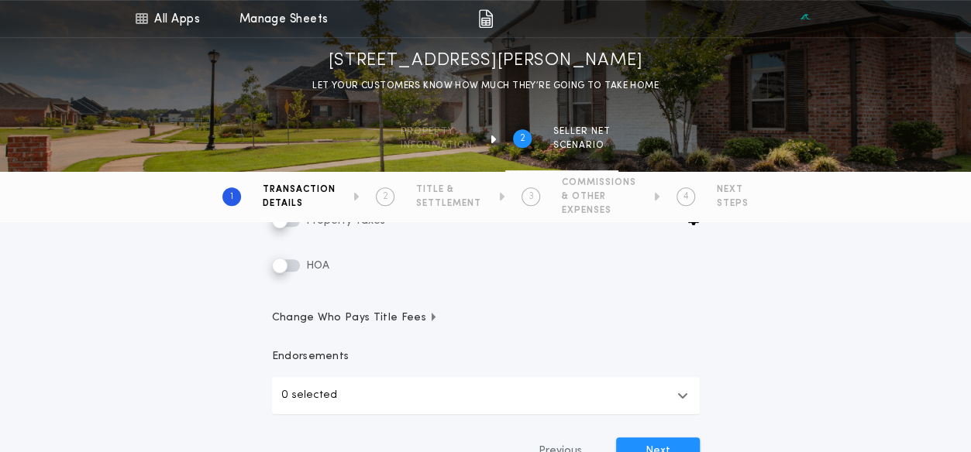
type input "**"
click at [432, 317] on icon "button" at bounding box center [434, 317] width 4 height 9
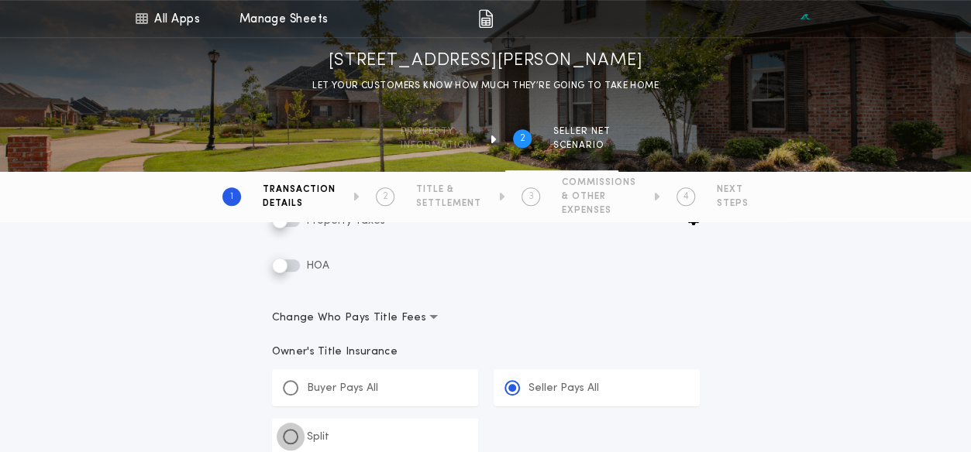
click at [287, 432] on div at bounding box center [290, 436] width 15 height 15
click at [0, 0] on input "******" at bounding box center [0, 0] width 0 height 0
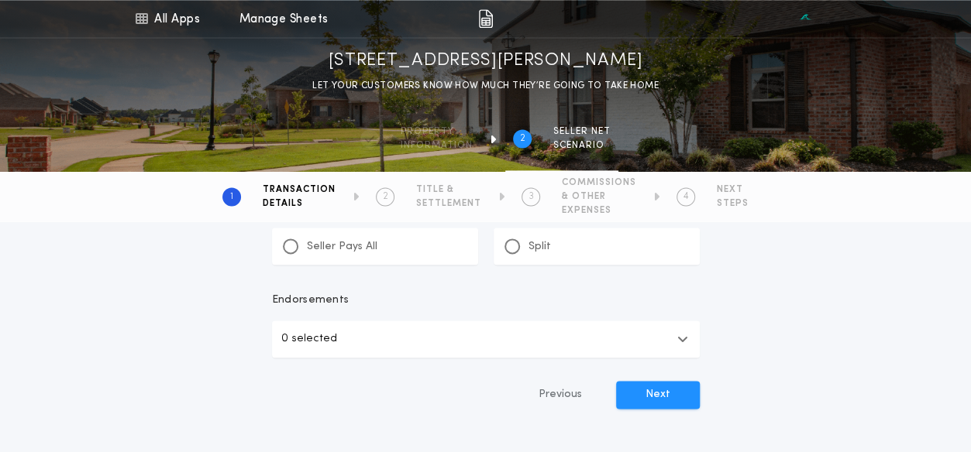
scroll to position [1063, 0]
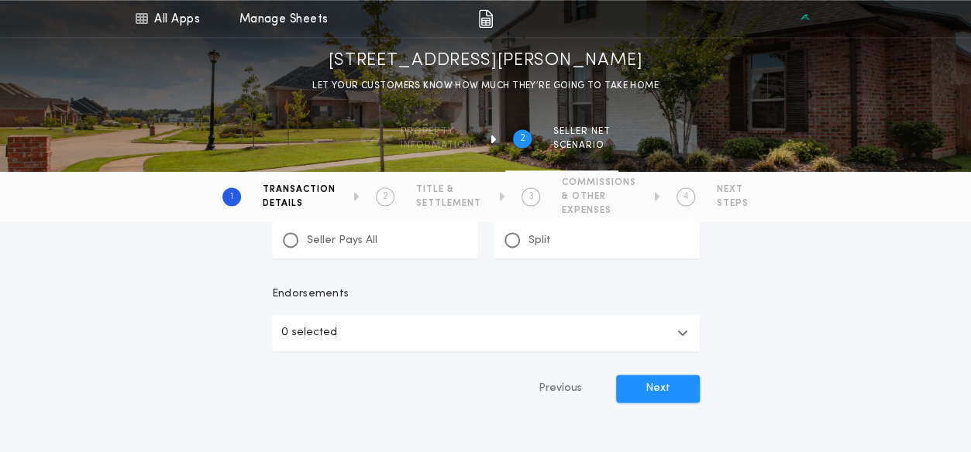
click at [681, 331] on icon "button" at bounding box center [682, 333] width 11 height 12
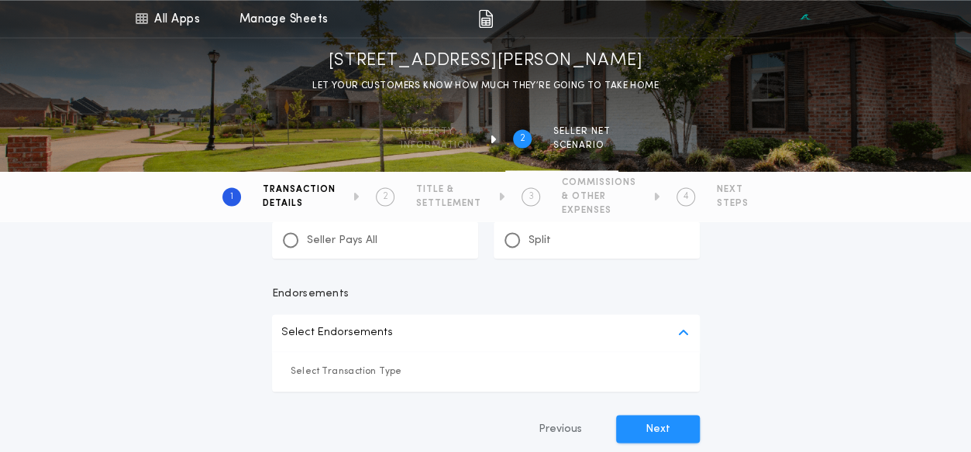
click at [370, 332] on p "Select Endorsements" at bounding box center [337, 333] width 112 height 19
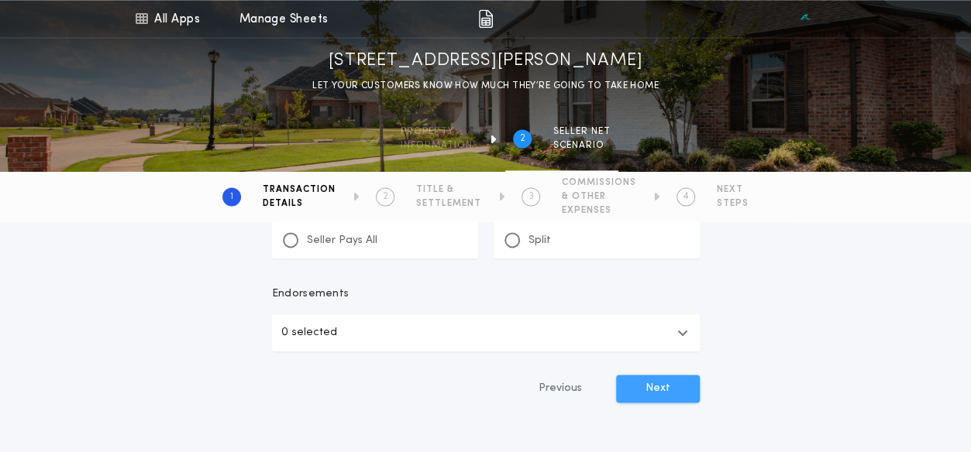
click at [667, 383] on button "Next" at bounding box center [658, 389] width 84 height 28
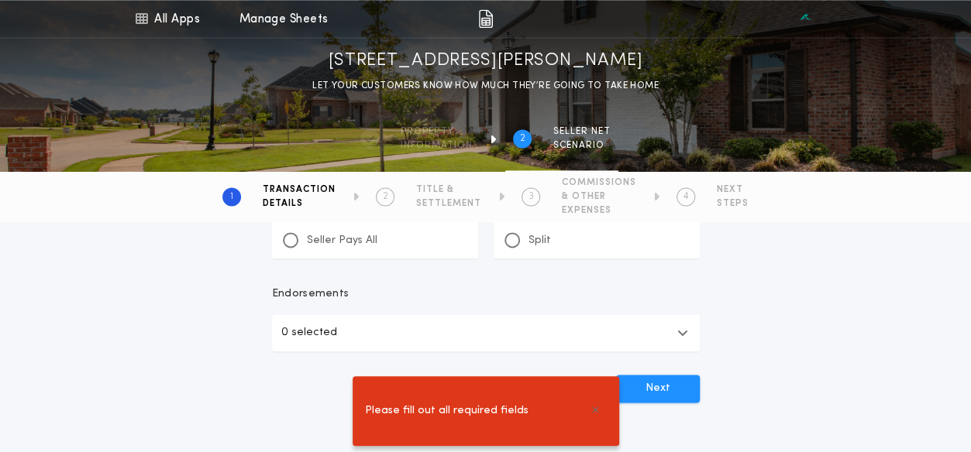
click at [690, 427] on div "Please fill out all required fields" at bounding box center [485, 411] width 971 height 82
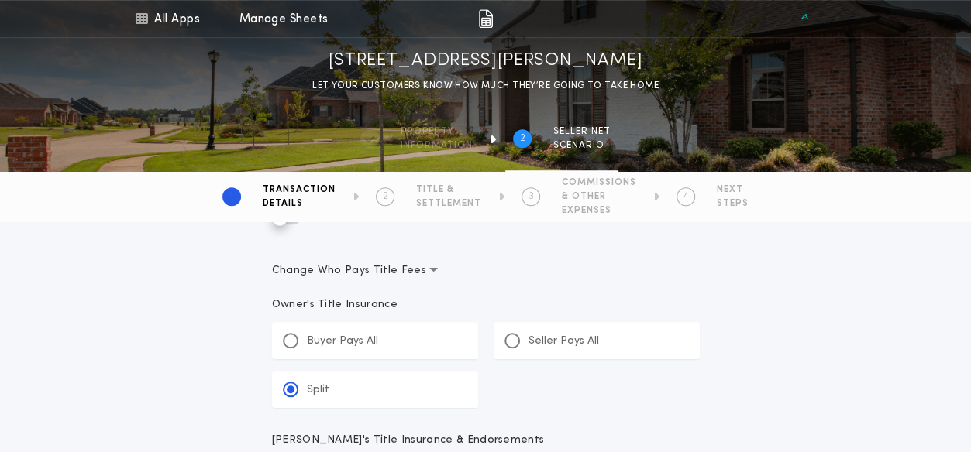
scroll to position [499, 0]
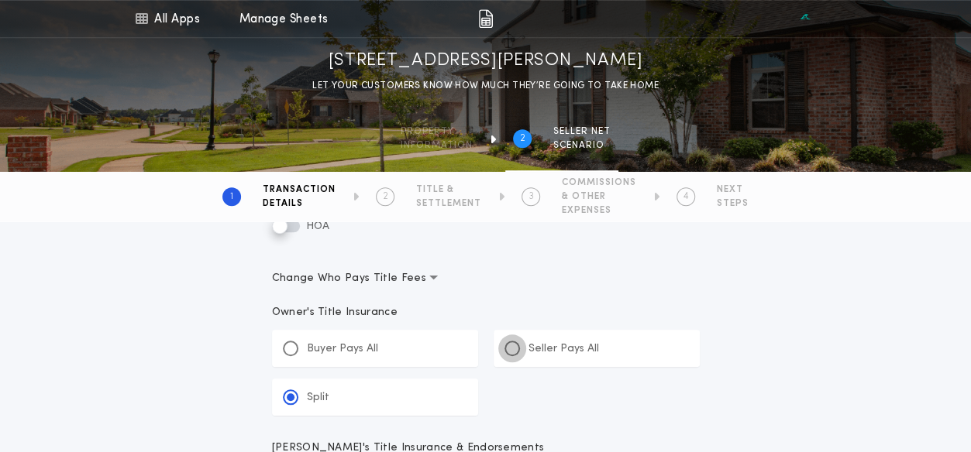
click at [511, 348] on div at bounding box center [512, 349] width 8 height 8
click at [0, 0] on input "*****" at bounding box center [0, 0] width 0 height 0
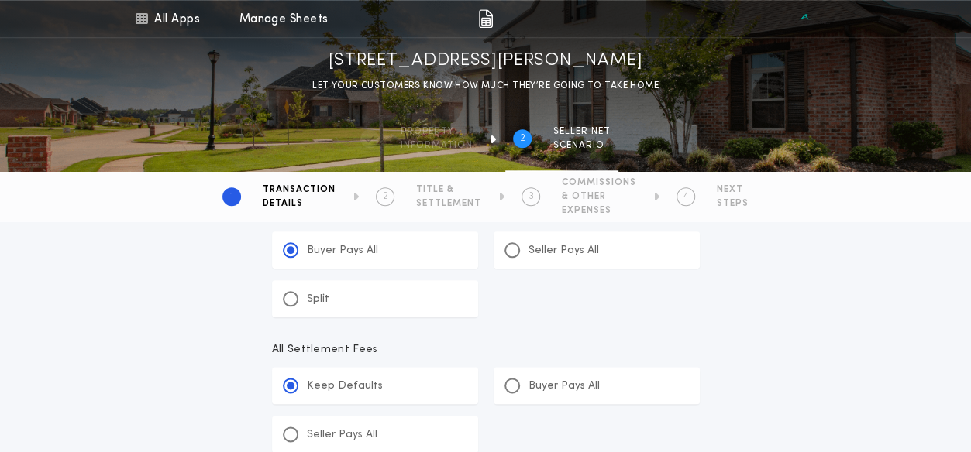
scroll to position [737, 0]
click at [348, 381] on p "Keep Defaults" at bounding box center [345, 382] width 76 height 15
click at [0, 0] on input "*******" at bounding box center [0, 0] width 0 height 0
click at [348, 381] on p "Keep Defaults" at bounding box center [345, 382] width 76 height 15
click at [0, 0] on input "*******" at bounding box center [0, 0] width 0 height 0
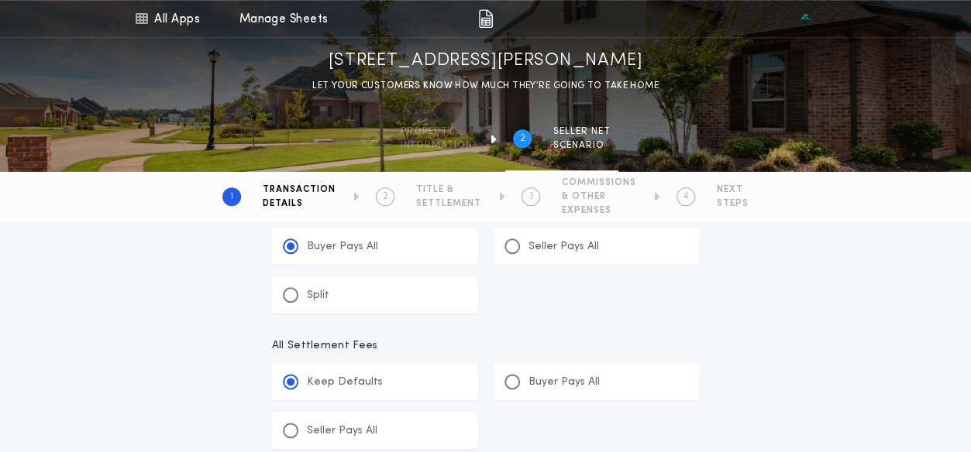
click at [317, 382] on p "Keep Defaults" at bounding box center [345, 382] width 76 height 15
click at [0, 0] on input "*******" at bounding box center [0, 0] width 0 height 0
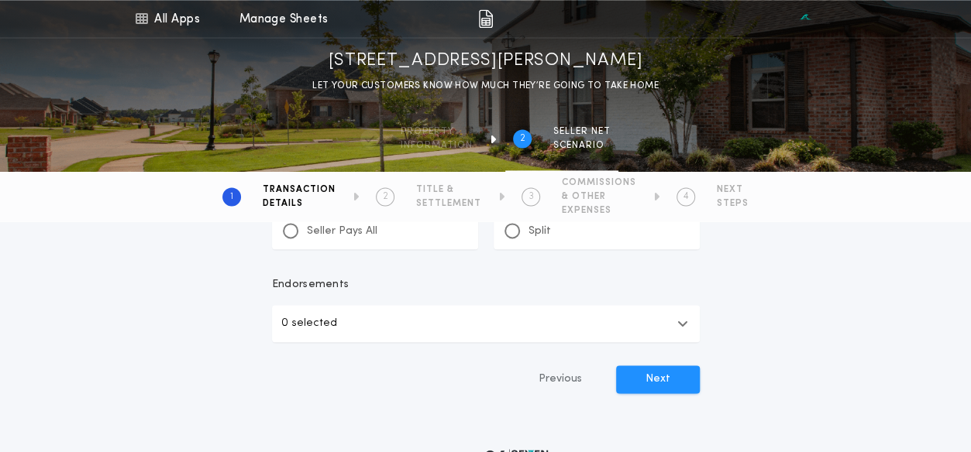
scroll to position [1071, 0]
click at [473, 379] on div "Previous Next" at bounding box center [486, 381] width 428 height 28
click at [652, 381] on button "Next" at bounding box center [658, 381] width 84 height 28
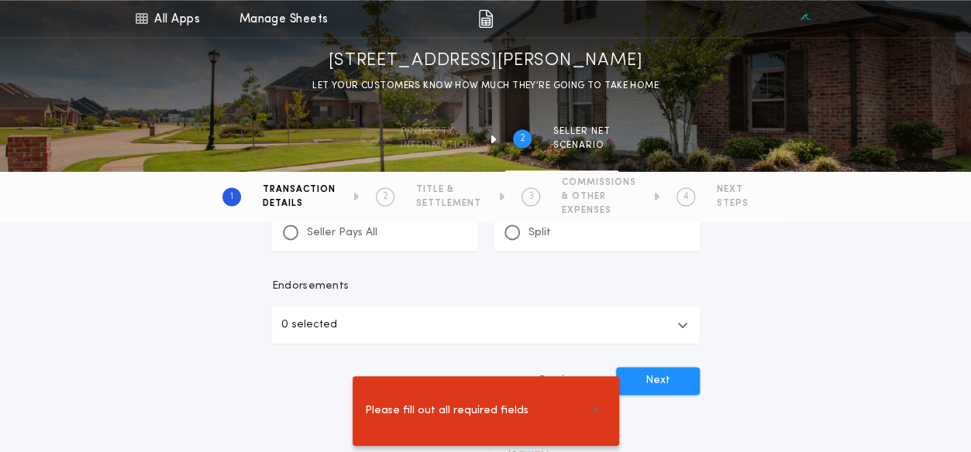
click at [674, 442] on div "Please fill out all required fields" at bounding box center [485, 411] width 971 height 82
click at [750, 380] on div "Please fill out all required fields" at bounding box center [485, 411] width 971 height 82
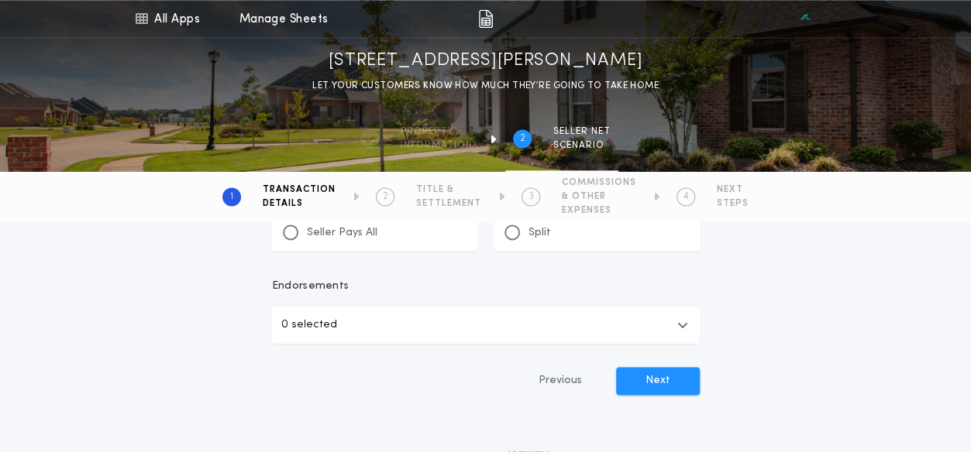
click at [560, 387] on button "Previous" at bounding box center [559, 381] width 105 height 28
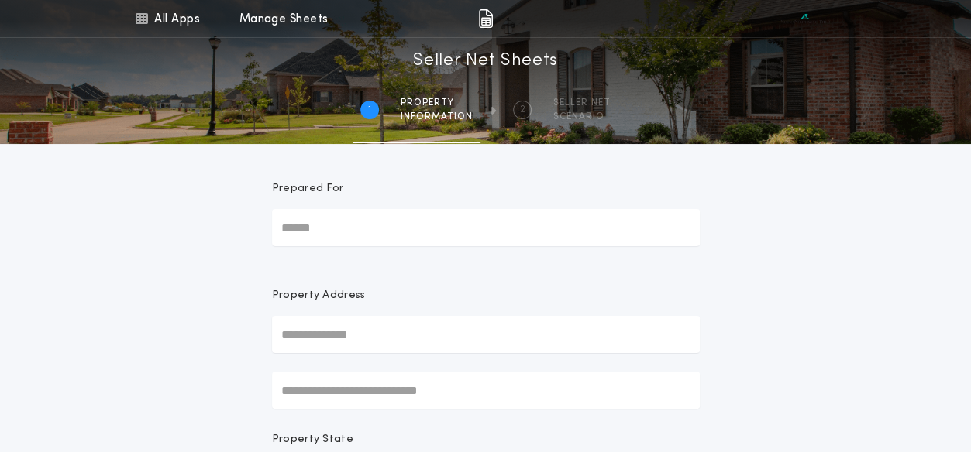
click at [284, 229] on input "Prepared For" at bounding box center [486, 227] width 428 height 37
type input "**********"
click at [281, 328] on input "text" at bounding box center [486, 334] width 428 height 37
click at [282, 329] on input "text" at bounding box center [486, 334] width 428 height 37
type input "****"
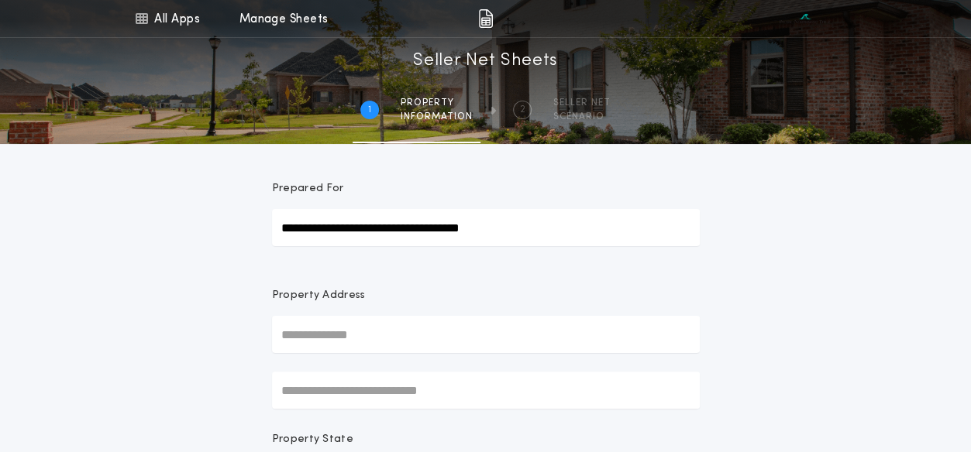
type input "**********"
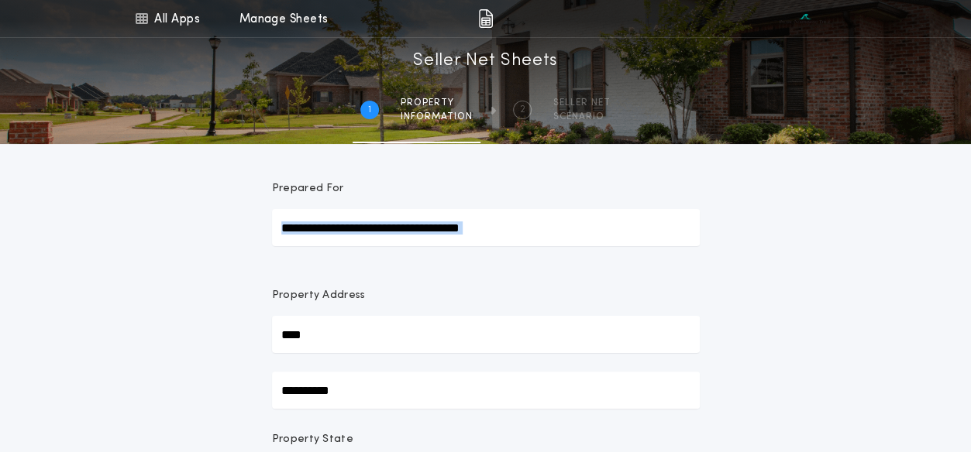
drag, startPoint x: 345, startPoint y: 323, endPoint x: 334, endPoint y: 325, distance: 11.1
click at [334, 325] on input "****" at bounding box center [486, 334] width 428 height 37
type input "*"
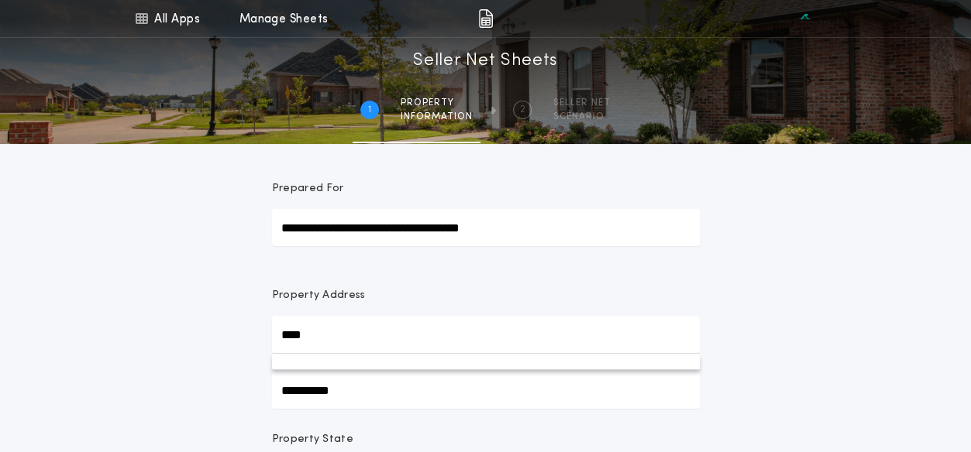
drag, startPoint x: 322, startPoint y: 346, endPoint x: 378, endPoint y: 377, distance: 63.8
click at [378, 377] on div "**********" at bounding box center [486, 348] width 428 height 121
type input "**********"
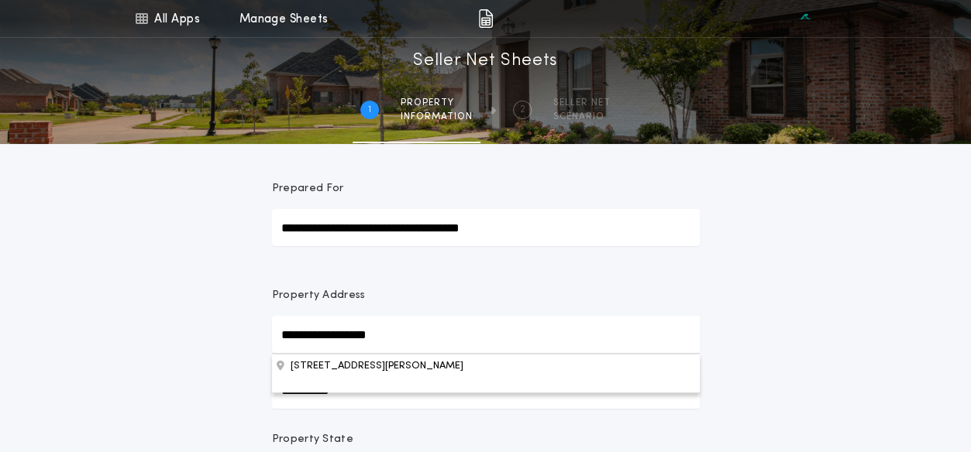
click at [538, 373] on button "[STREET_ADDRESS][PERSON_NAME]" at bounding box center [486, 365] width 428 height 23
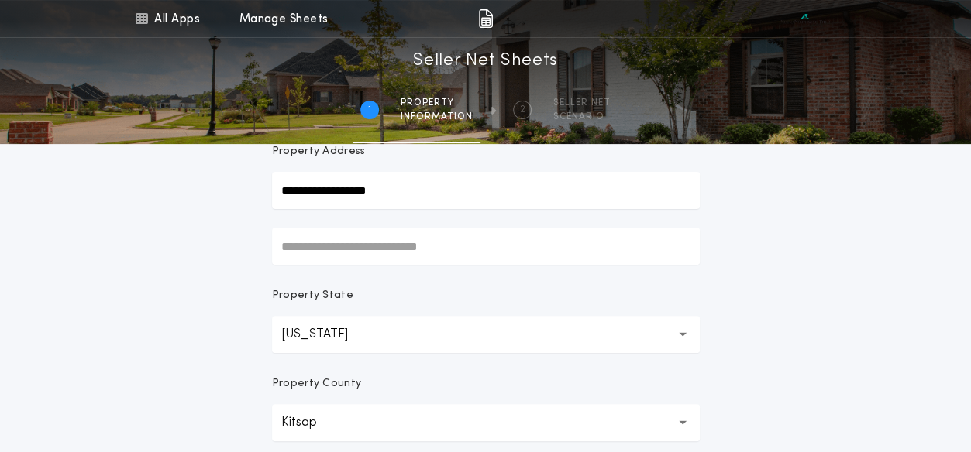
scroll to position [146, 0]
click at [287, 249] on input "text" at bounding box center [486, 244] width 428 height 37
type input "**********"
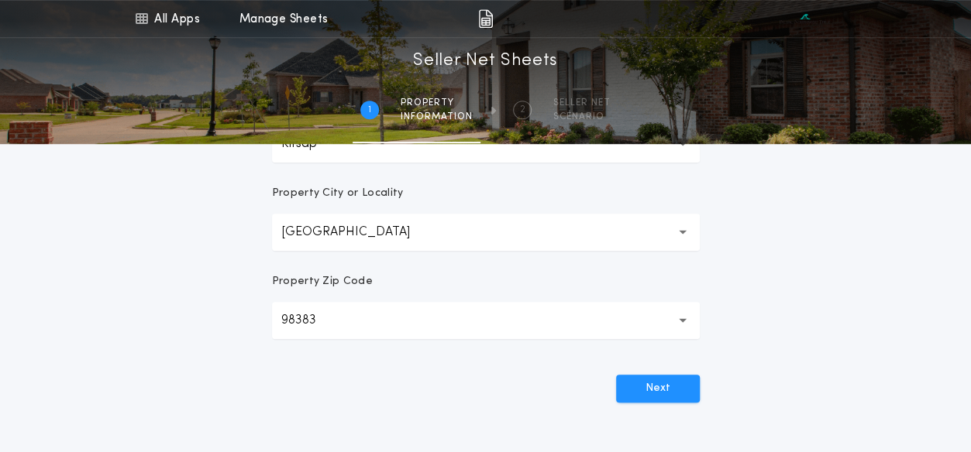
scroll to position [427, 0]
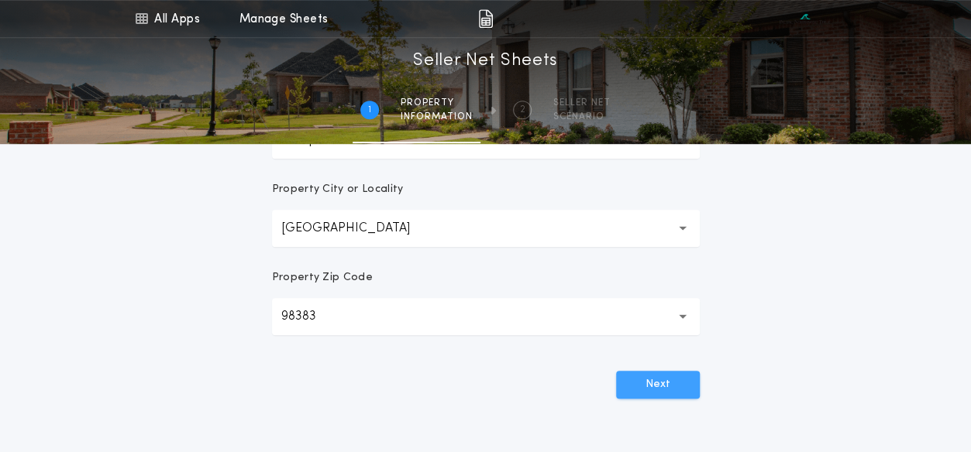
click at [665, 383] on button "Next" at bounding box center [658, 385] width 84 height 28
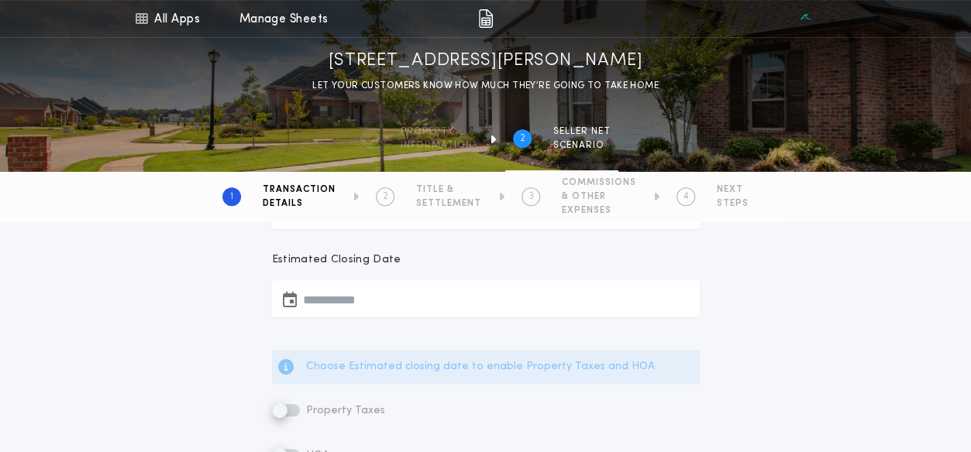
scroll to position [277, 0]
click at [289, 301] on icon "button" at bounding box center [290, 301] width 14 height 1
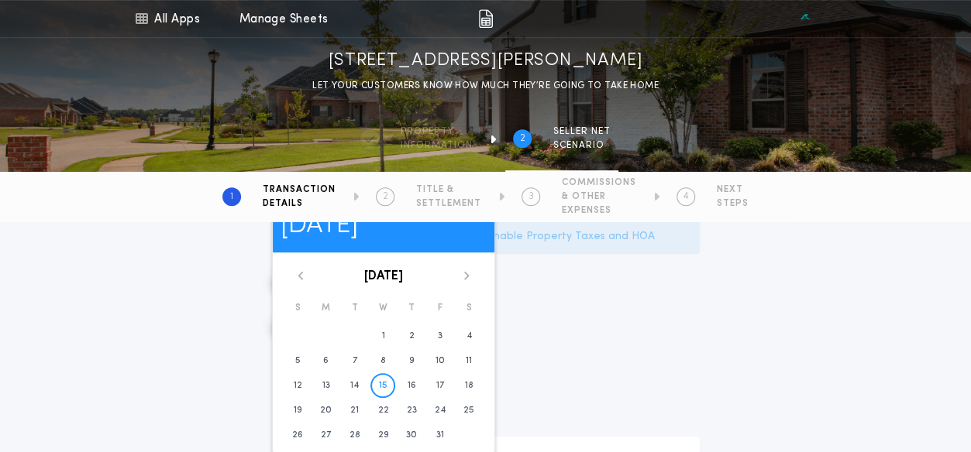
scroll to position [411, 0]
click at [466, 271] on icon at bounding box center [465, 274] width 5 height 9
click at [441, 430] on time "28" at bounding box center [440, 434] width 11 height 12
type input "**********"
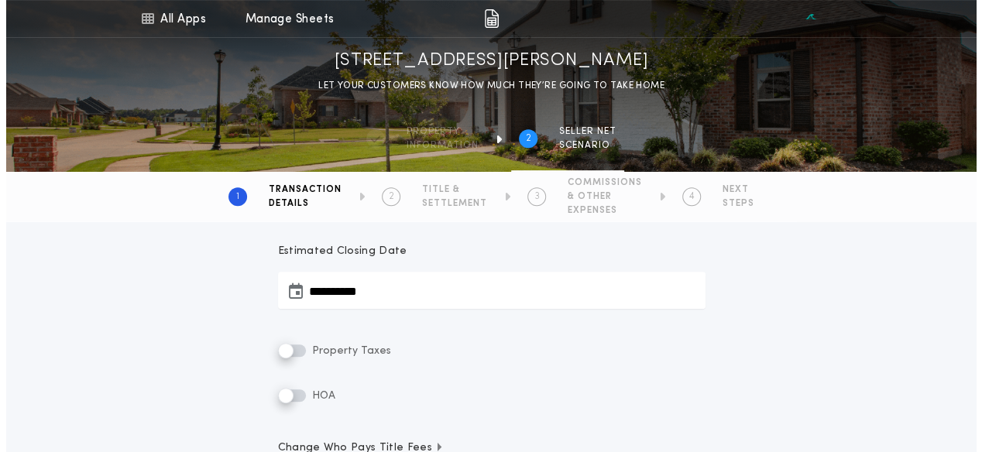
scroll to position [290, 0]
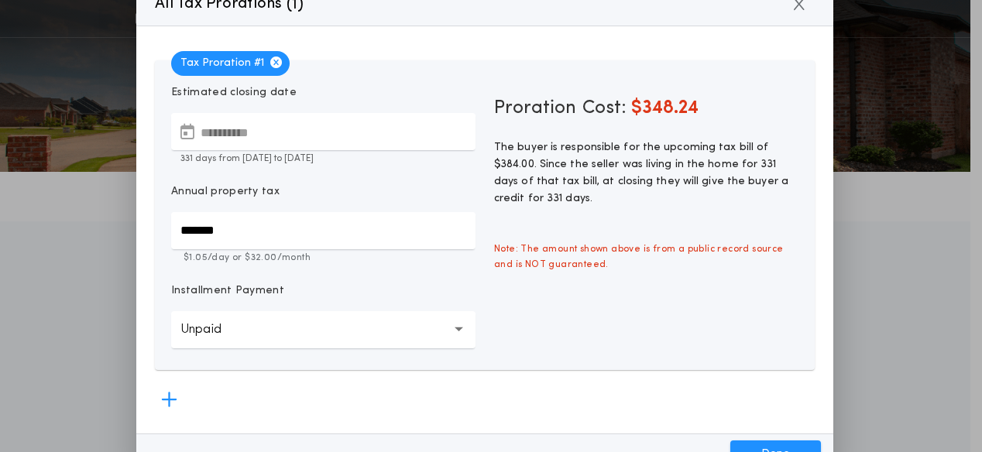
click at [455, 331] on icon "button" at bounding box center [459, 330] width 9 height 4
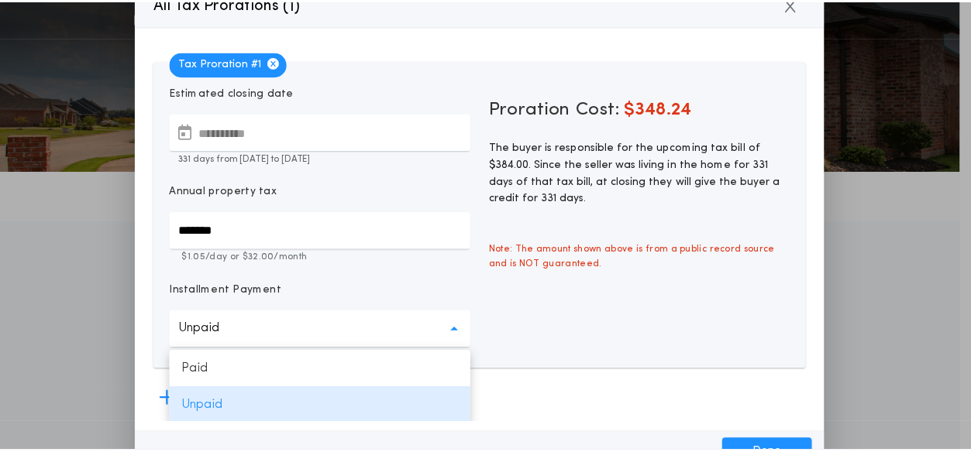
scroll to position [2, 0]
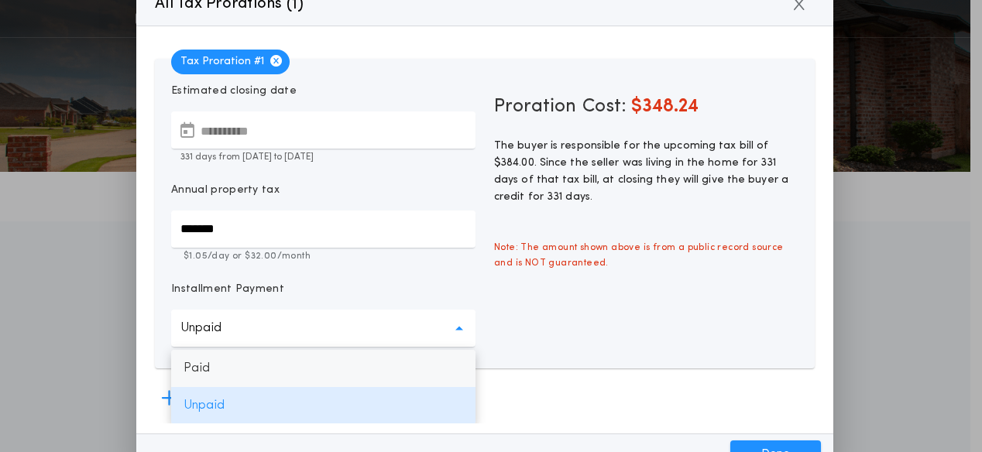
click at [438, 365] on p "Paid" at bounding box center [323, 368] width 304 height 37
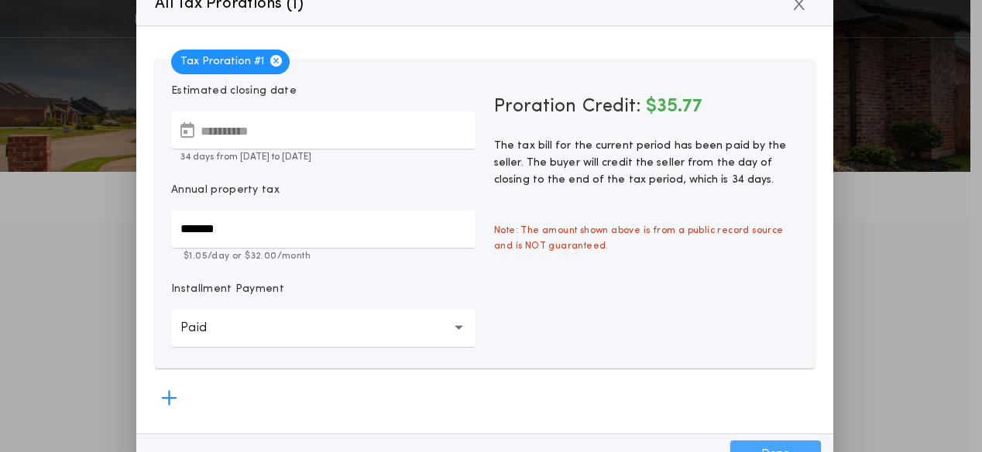
click at [770, 444] on button "Done" at bounding box center [776, 455] width 91 height 28
type input "*****"
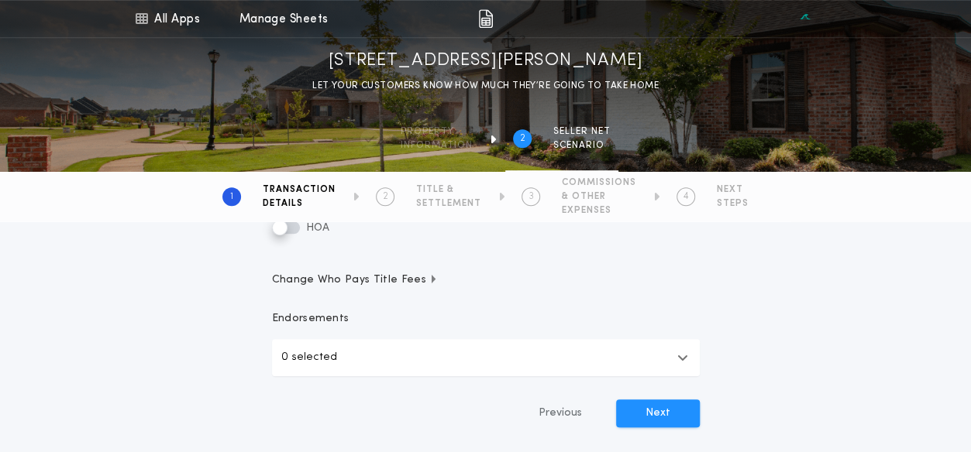
scroll to position [456, 0]
click at [682, 356] on icon "button" at bounding box center [682, 357] width 11 height 12
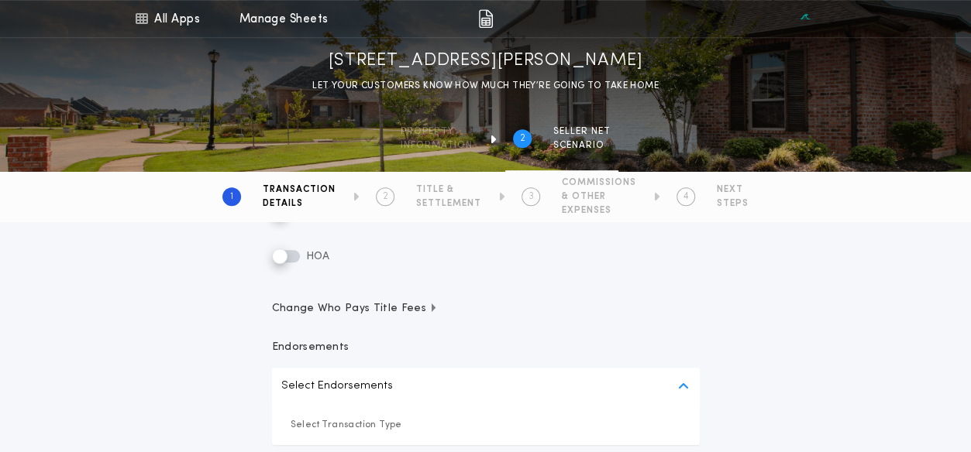
scroll to position [442, 0]
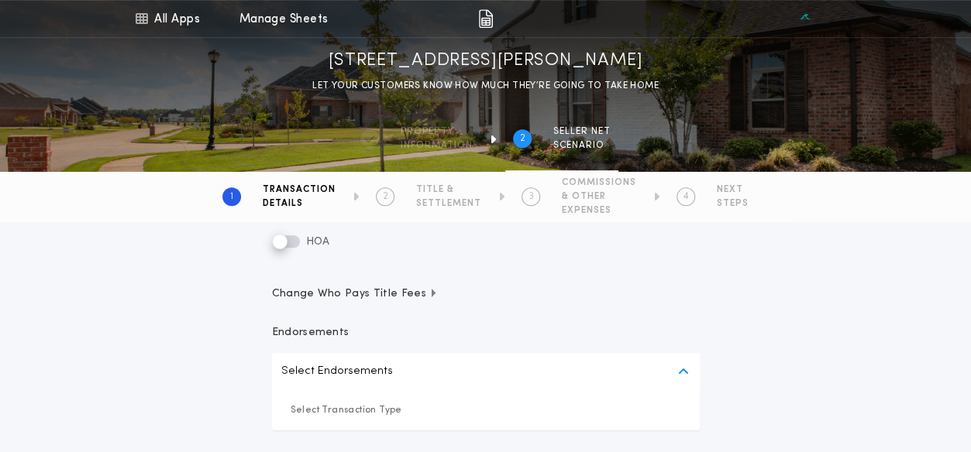
click at [401, 297] on span "Change Who Pays Title Fees" at bounding box center [355, 294] width 167 height 15
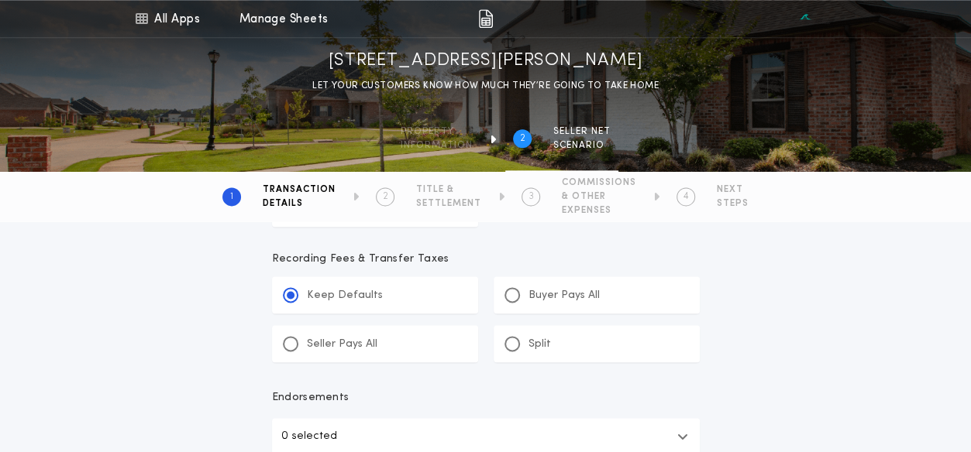
scroll to position [920, 0]
click at [508, 337] on div at bounding box center [511, 341] width 15 height 15
click at [0, 0] on input "*******" at bounding box center [0, 0] width 0 height 0
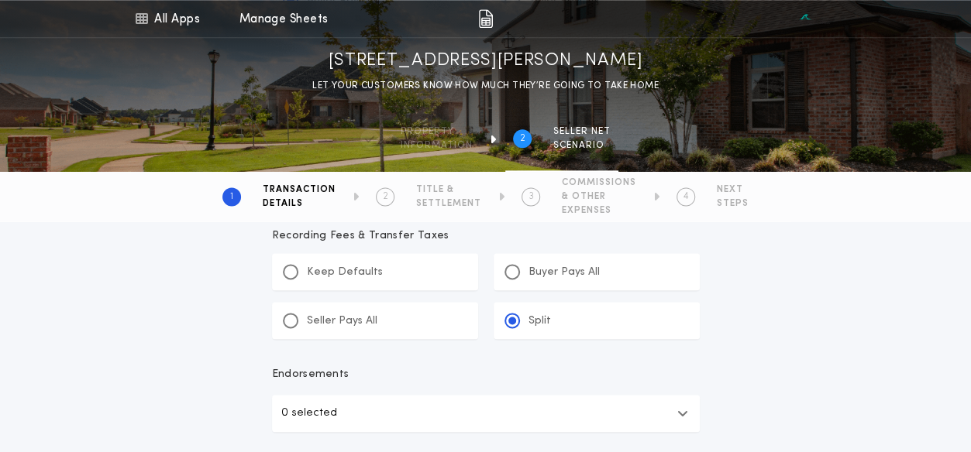
scroll to position [973, 0]
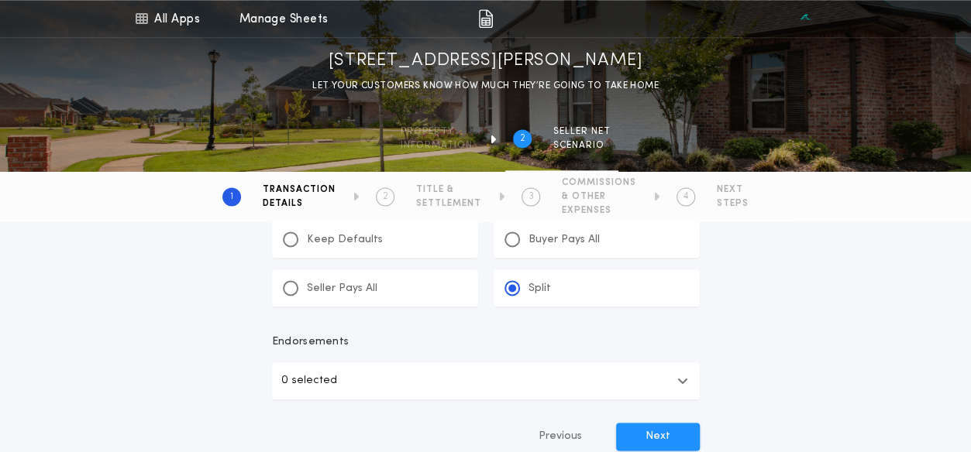
click at [680, 380] on icon "button" at bounding box center [682, 381] width 11 height 12
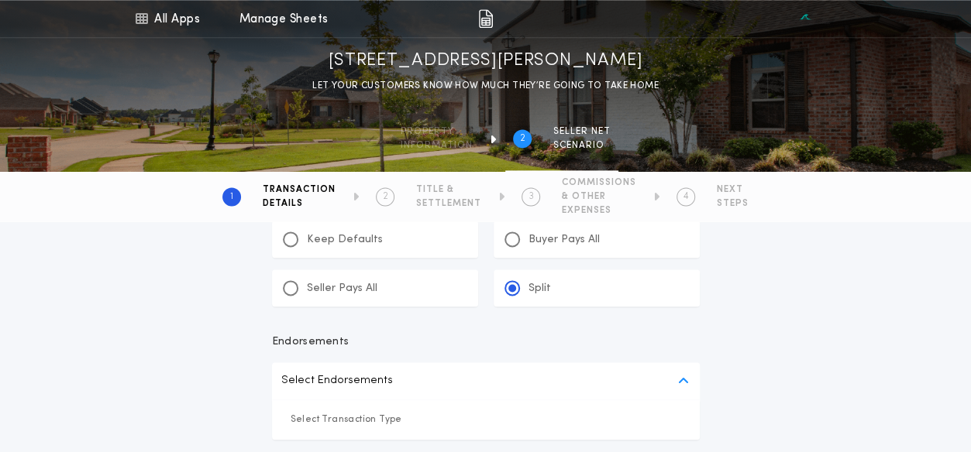
click at [363, 379] on p "Select Endorsements" at bounding box center [337, 381] width 112 height 19
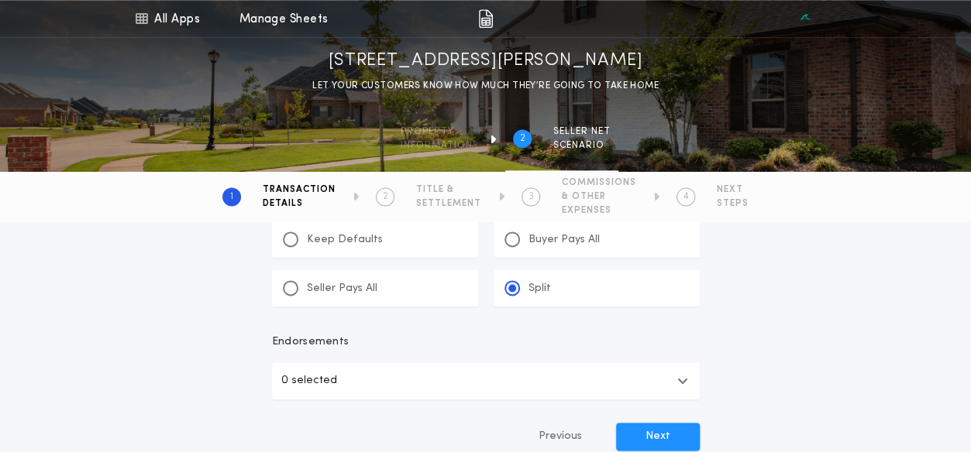
click at [363, 379] on button "0 selected" at bounding box center [486, 381] width 428 height 37
click at [527, 356] on div "Endorsements 0 selected" at bounding box center [486, 367] width 428 height 65
click at [663, 432] on button "Next" at bounding box center [658, 437] width 84 height 28
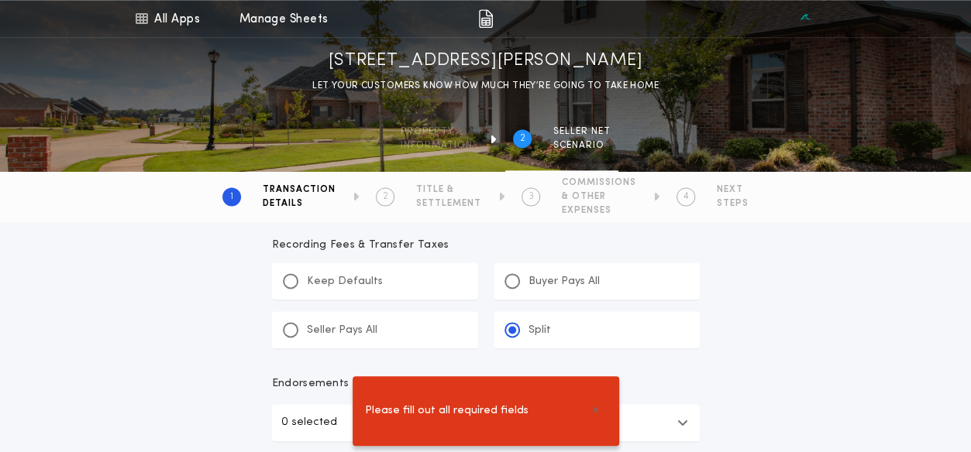
scroll to position [1015, 0]
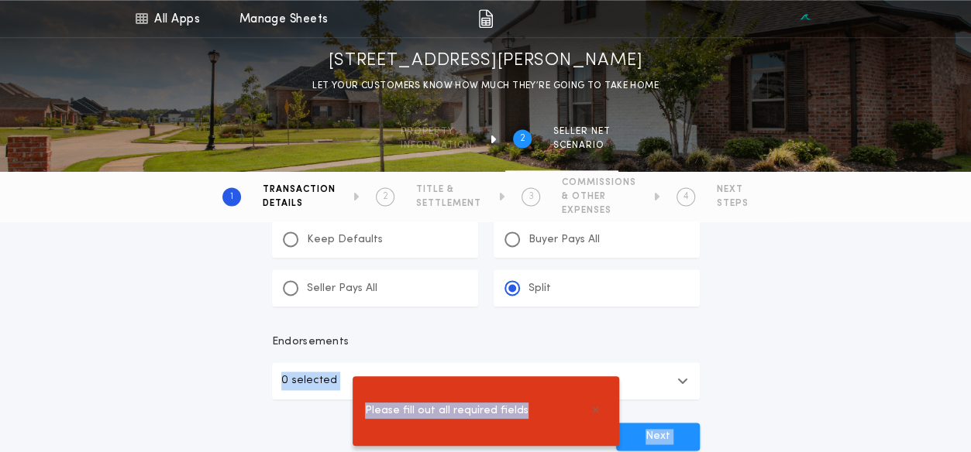
drag, startPoint x: 663, startPoint y: 432, endPoint x: 646, endPoint y: 330, distance: 102.9
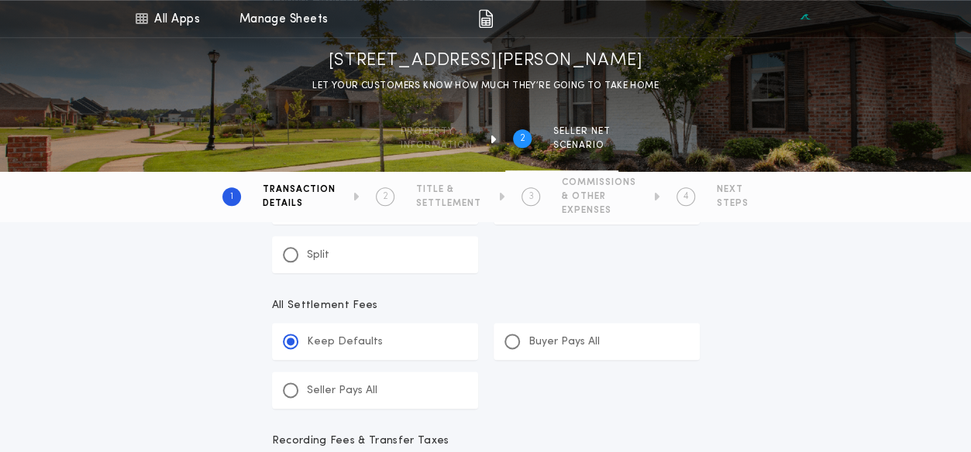
scroll to position [776, 0]
click at [291, 391] on div at bounding box center [291, 392] width 8 height 8
click at [0, 0] on input "*******" at bounding box center [0, 0] width 0 height 0
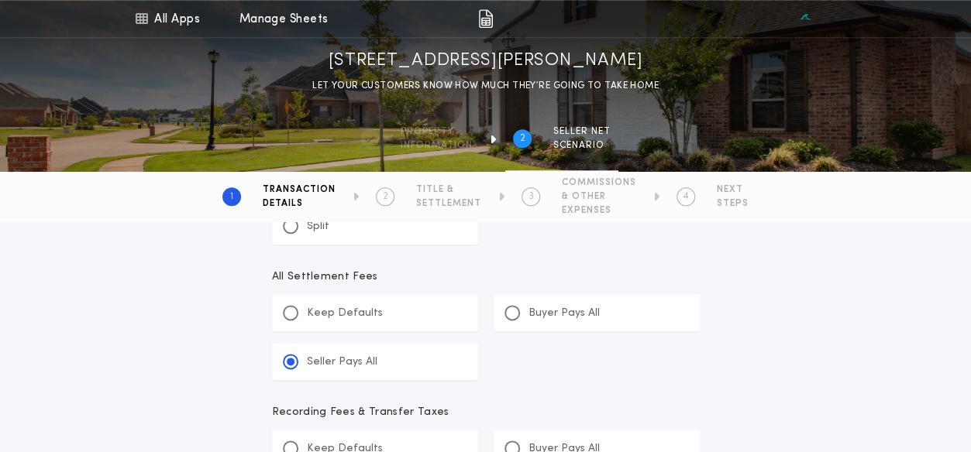
scroll to position [808, 0]
click at [292, 309] on div at bounding box center [291, 311] width 8 height 8
click at [0, 0] on input "******" at bounding box center [0, 0] width 0 height 0
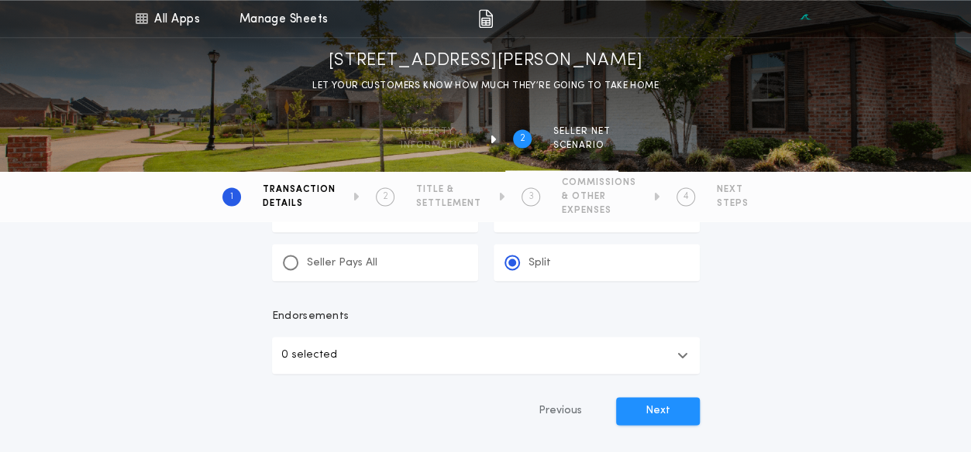
scroll to position [1038, 0]
click at [683, 357] on icon "button" at bounding box center [682, 358] width 11 height 12
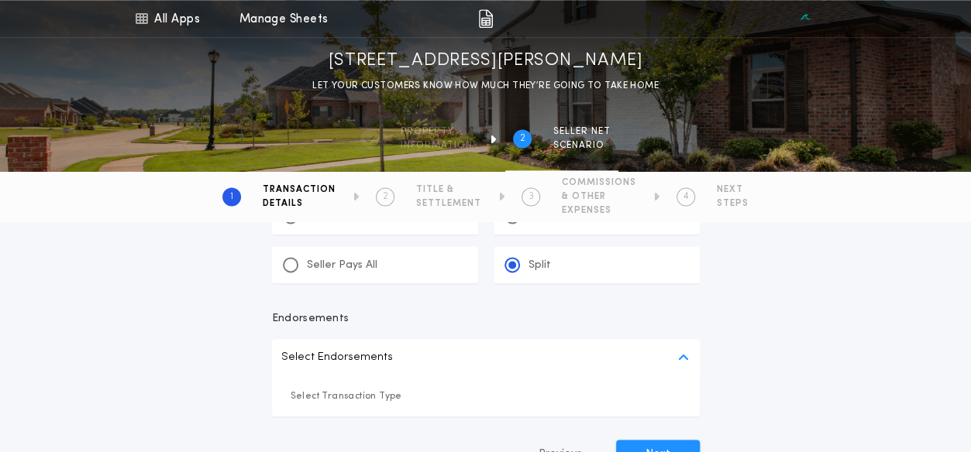
click at [346, 391] on p "Select Transaction Type" at bounding box center [486, 396] width 390 height 15
click at [401, 397] on p "Select Transaction Type" at bounding box center [486, 396] width 390 height 15
click at [429, 393] on p "Select Transaction Type" at bounding box center [486, 396] width 390 height 15
click at [681, 356] on icon "button" at bounding box center [682, 358] width 11 height 12
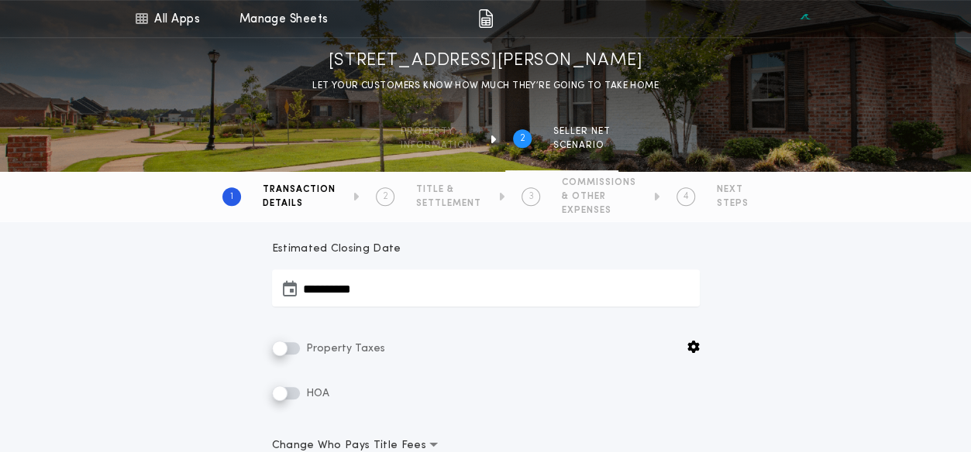
scroll to position [338, 0]
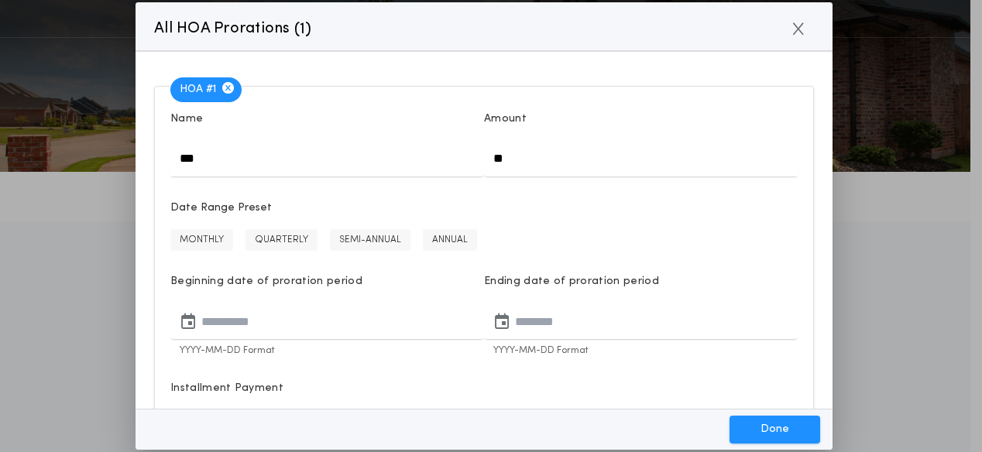
click at [228, 87] on icon "button" at bounding box center [228, 88] width 12 height 12
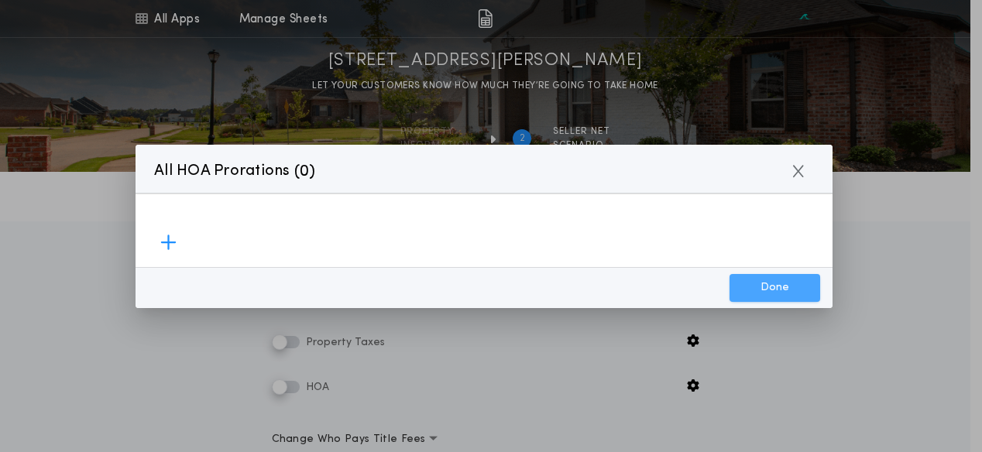
click at [755, 288] on button "Done" at bounding box center [775, 288] width 91 height 28
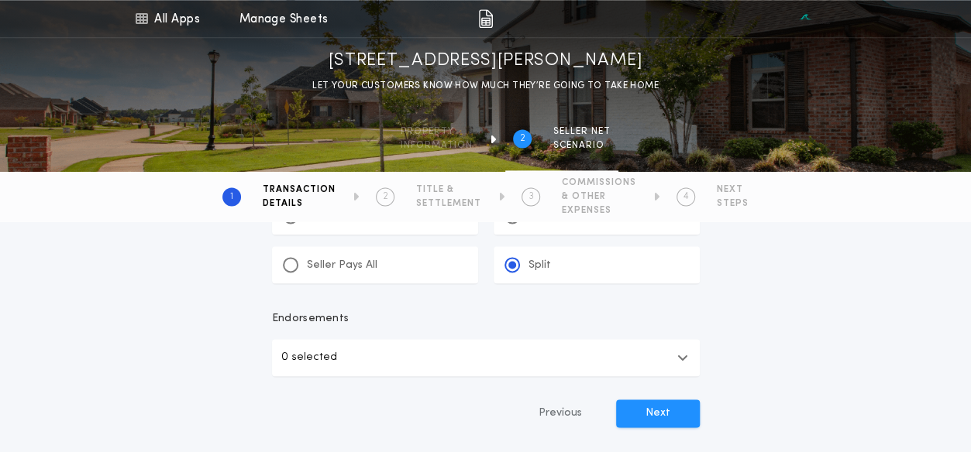
scroll to position [1040, 0]
click at [683, 353] on icon "button" at bounding box center [682, 355] width 11 height 12
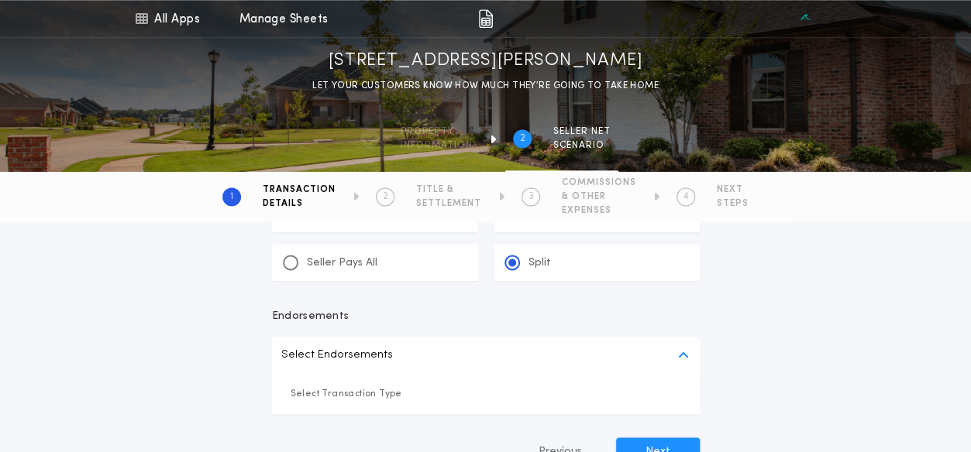
click at [397, 349] on button "Select Endorsements" at bounding box center [486, 355] width 428 height 37
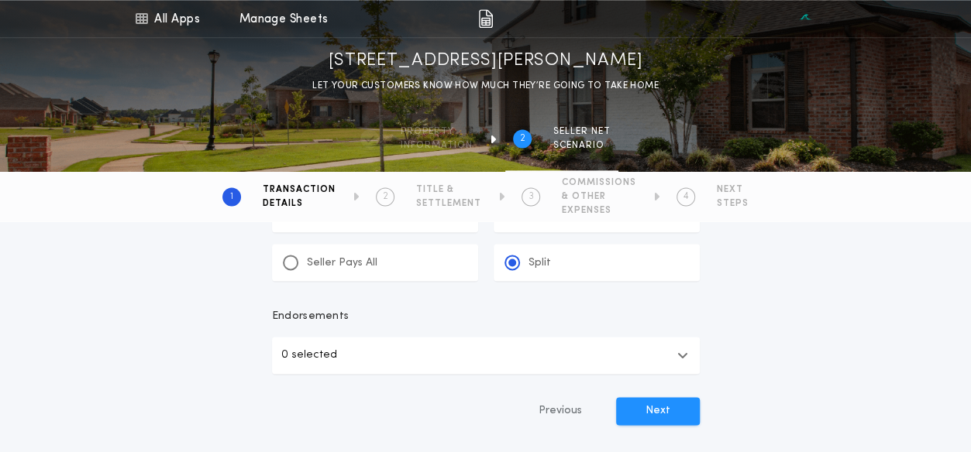
click at [338, 356] on button "0 selected" at bounding box center [486, 355] width 428 height 37
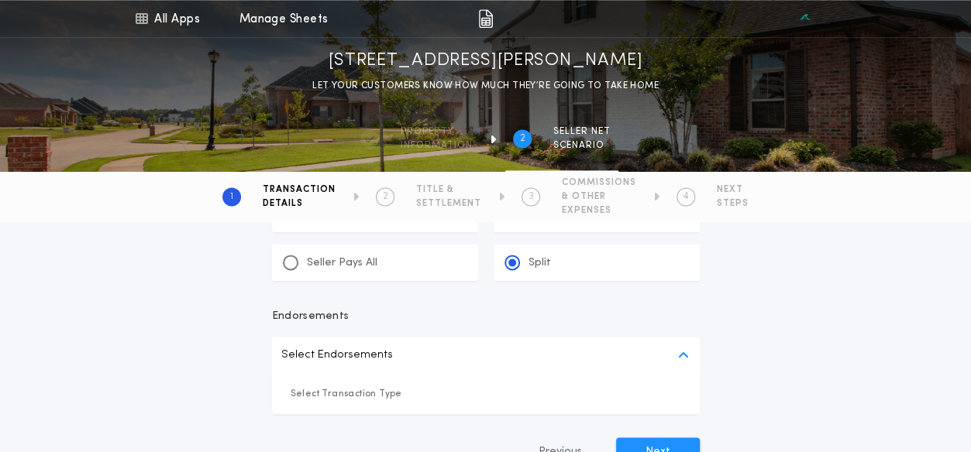
click at [399, 396] on p "Select Transaction Type" at bounding box center [486, 394] width 390 height 15
drag, startPoint x: 372, startPoint y: 396, endPoint x: 343, endPoint y: 397, distance: 28.7
click at [366, 396] on p "Select Transaction Type" at bounding box center [486, 394] width 390 height 15
click at [305, 394] on p "Select Transaction Type" at bounding box center [486, 394] width 390 height 15
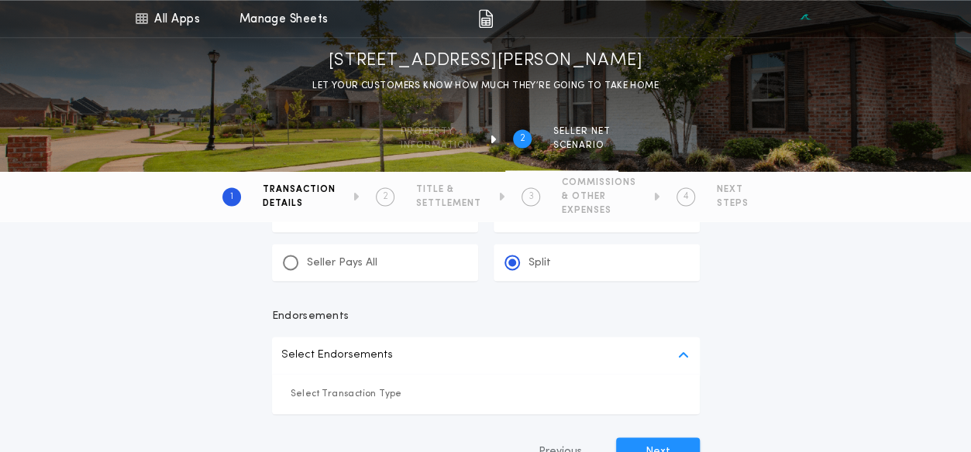
click at [409, 396] on p "Select Transaction Type" at bounding box center [486, 394] width 390 height 15
drag, startPoint x: 404, startPoint y: 391, endPoint x: 415, endPoint y: 384, distance: 13.6
click at [411, 387] on p "Select Transaction Type" at bounding box center [486, 394] width 390 height 15
click at [411, 351] on button "Select Endorsements" at bounding box center [486, 355] width 428 height 37
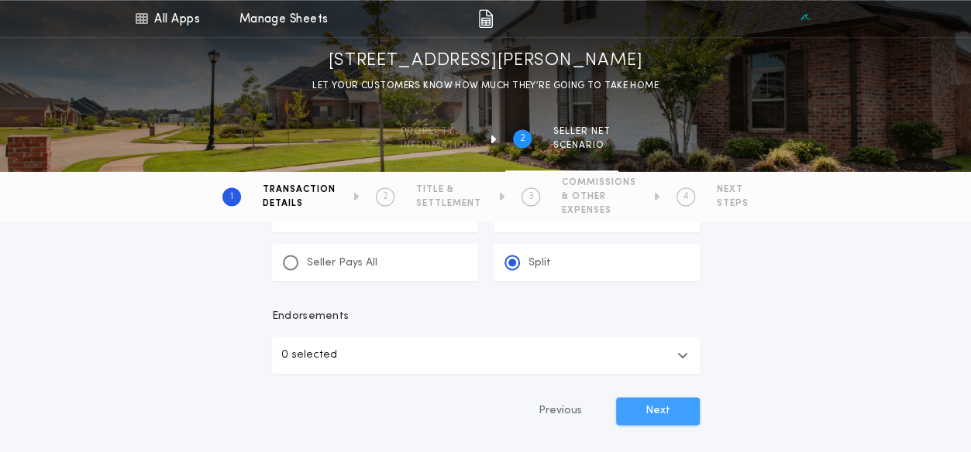
click at [660, 414] on button "Next" at bounding box center [658, 411] width 84 height 28
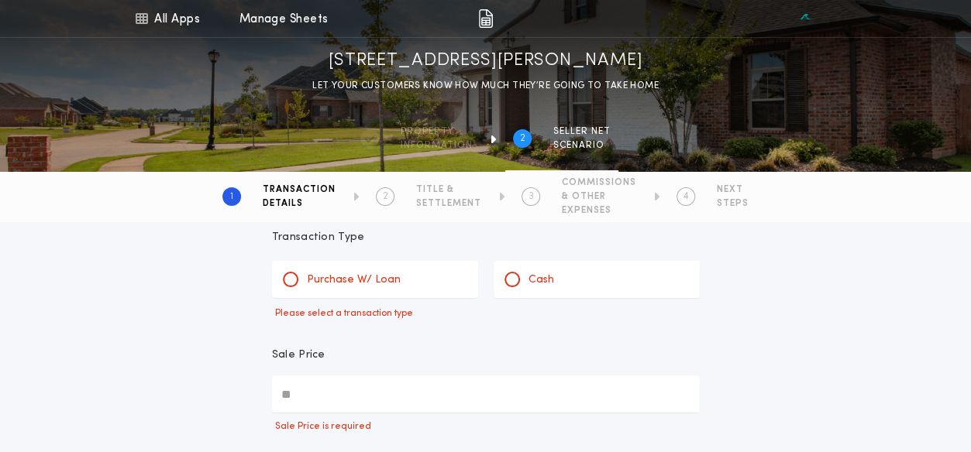
scroll to position [0, 0]
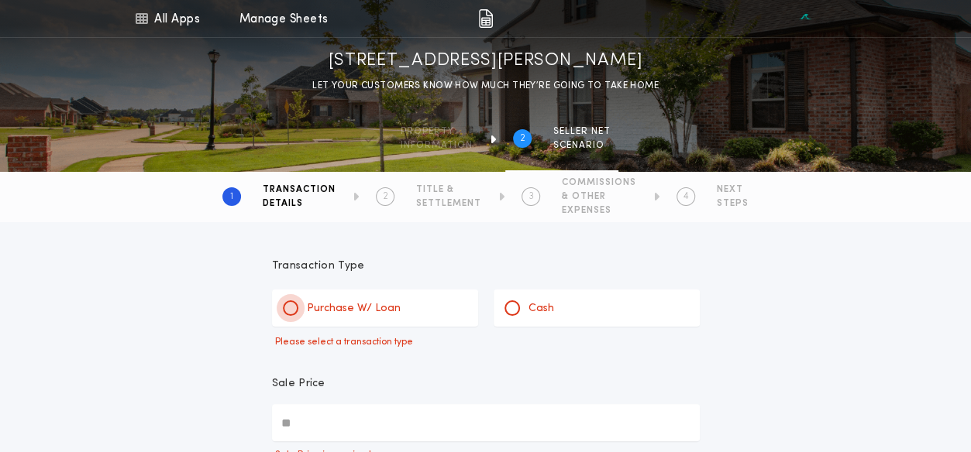
click at [291, 307] on div at bounding box center [291, 308] width 8 height 8
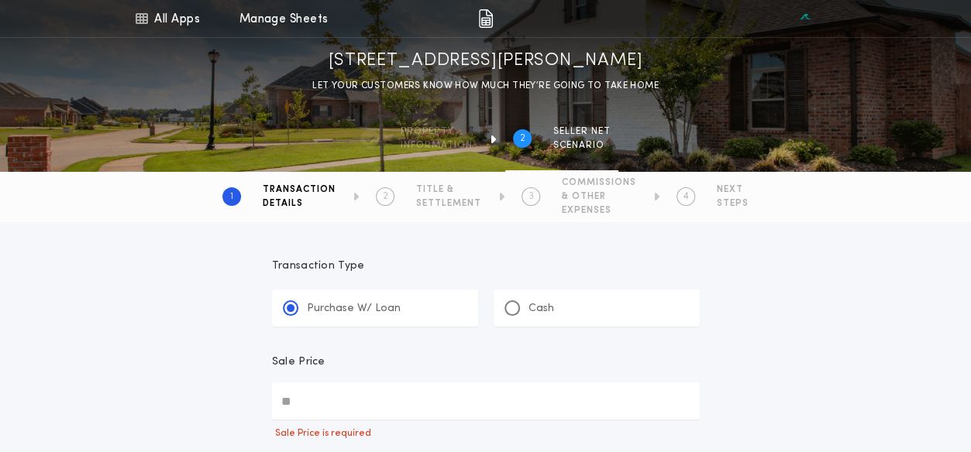
click at [291, 401] on input "Sale Price" at bounding box center [486, 401] width 428 height 37
type input "********"
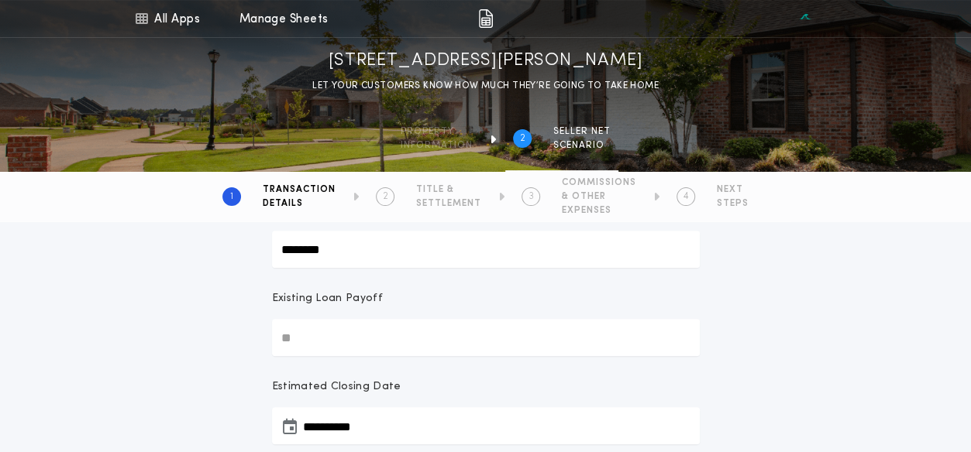
scroll to position [156, 0]
click at [290, 333] on input "Existing Loan Payoff" at bounding box center [486, 333] width 428 height 37
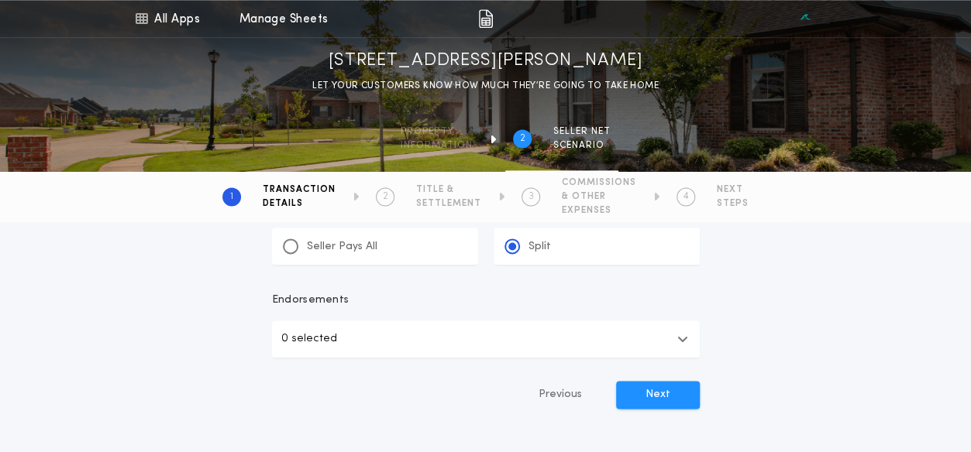
scroll to position [1013, 0]
click at [657, 393] on button "Next" at bounding box center [658, 397] width 84 height 28
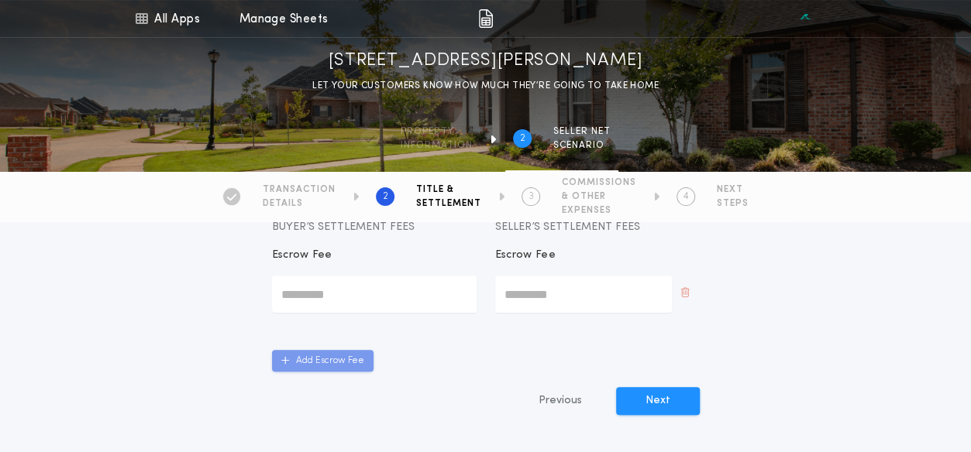
scroll to position [163, 0]
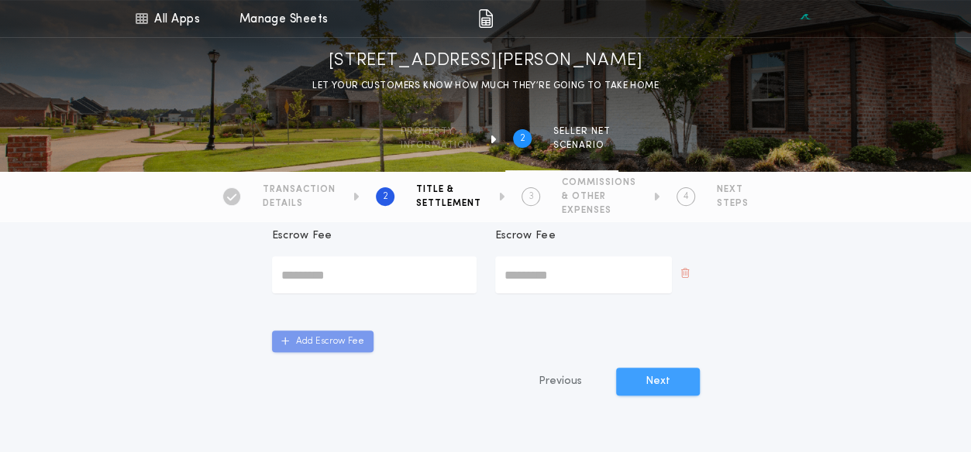
click at [657, 376] on button "Next" at bounding box center [658, 382] width 84 height 28
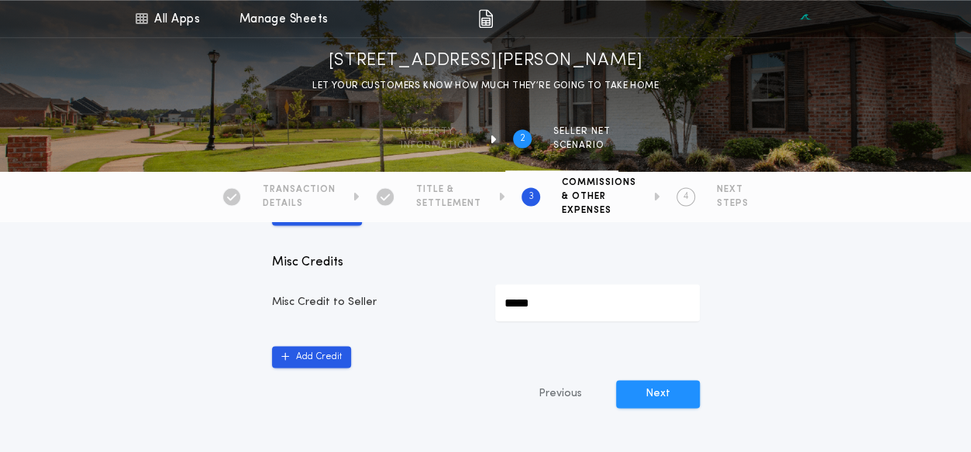
scroll to position [1003, 0]
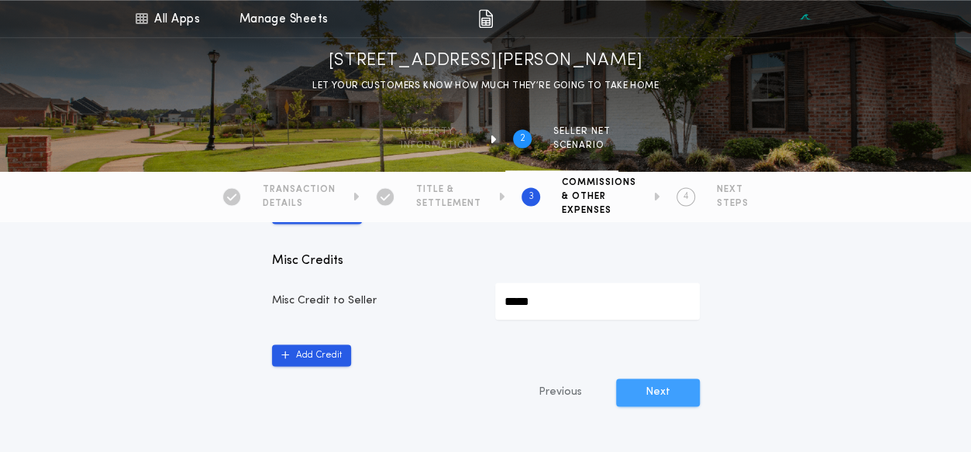
click at [643, 397] on button "Next" at bounding box center [658, 393] width 84 height 28
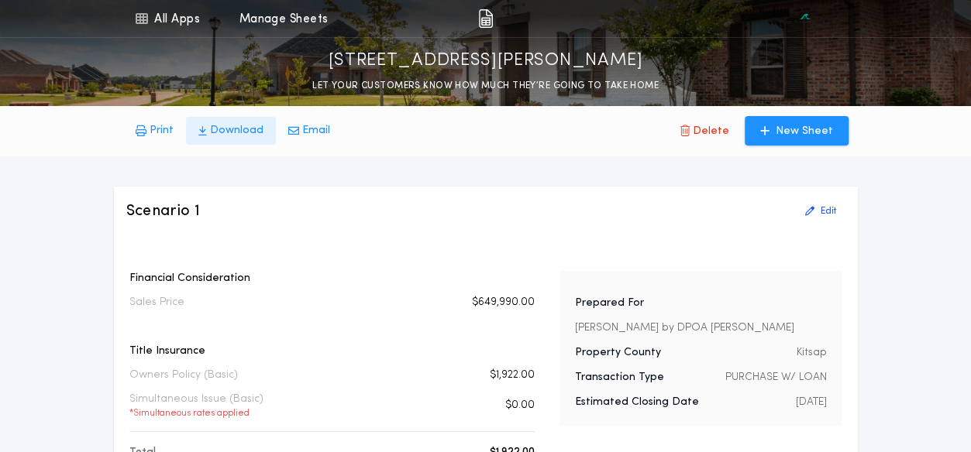
click at [219, 129] on p "Download" at bounding box center [236, 130] width 53 height 15
click at [162, 135] on p "Print" at bounding box center [162, 130] width 24 height 15
click at [303, 130] on p "Email" at bounding box center [316, 130] width 28 height 15
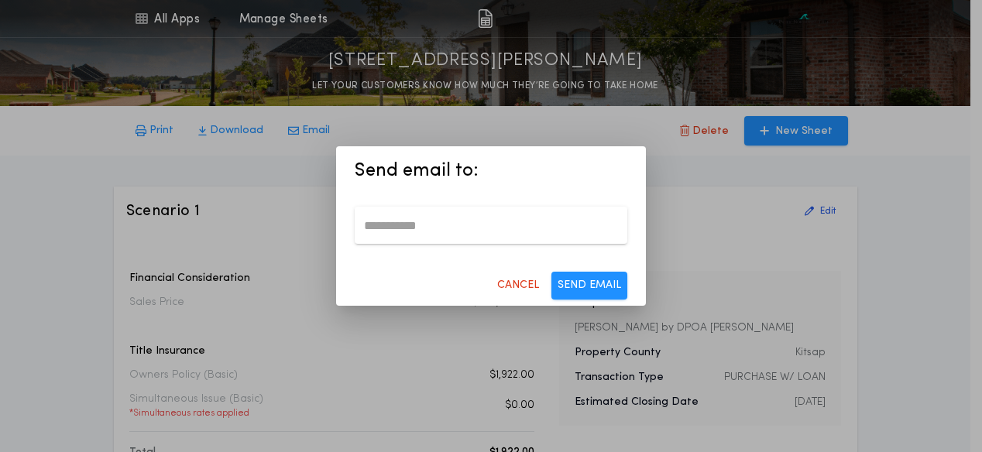
click at [53, 190] on div "Send email to: CANCEL SEND EMAIL" at bounding box center [491, 226] width 982 height 452
click at [521, 284] on p "CANCEL" at bounding box center [518, 285] width 42 height 15
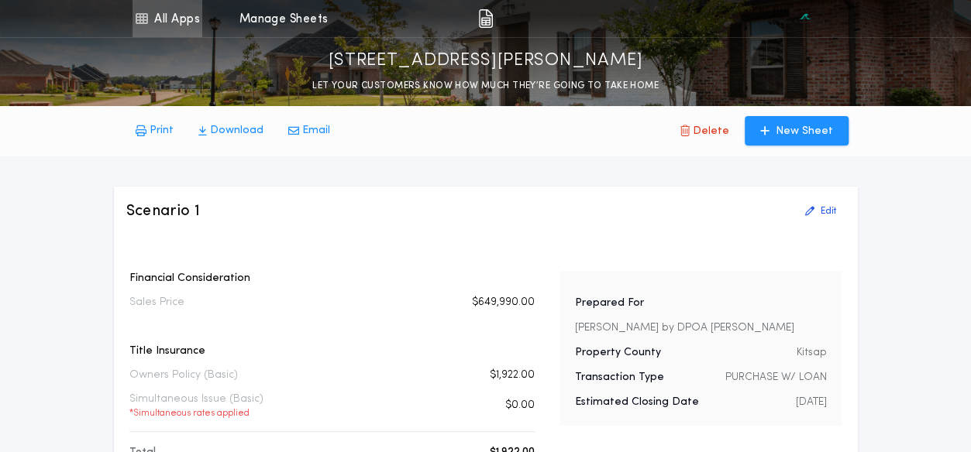
click at [174, 20] on link "All Apps" at bounding box center [167, 18] width 70 height 37
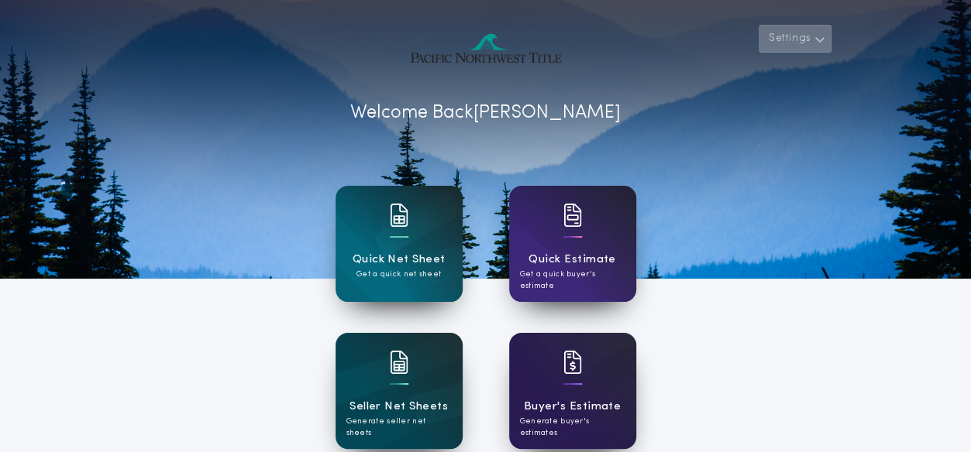
click at [818, 43] on icon "button" at bounding box center [820, 39] width 12 height 19
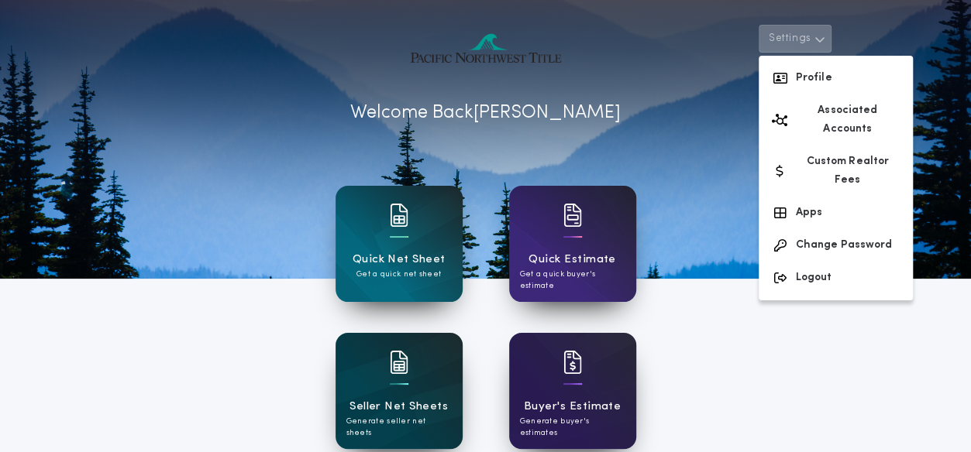
click at [404, 378] on div at bounding box center [399, 372] width 19 height 43
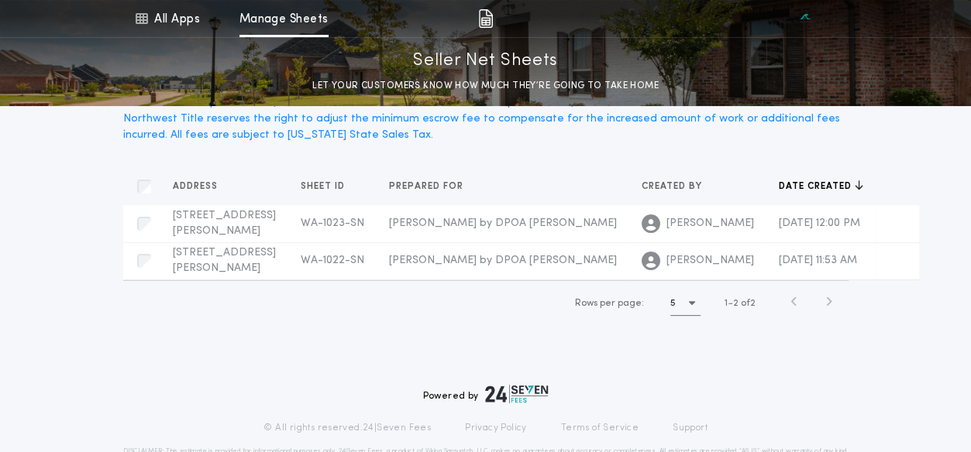
scroll to position [82, 0]
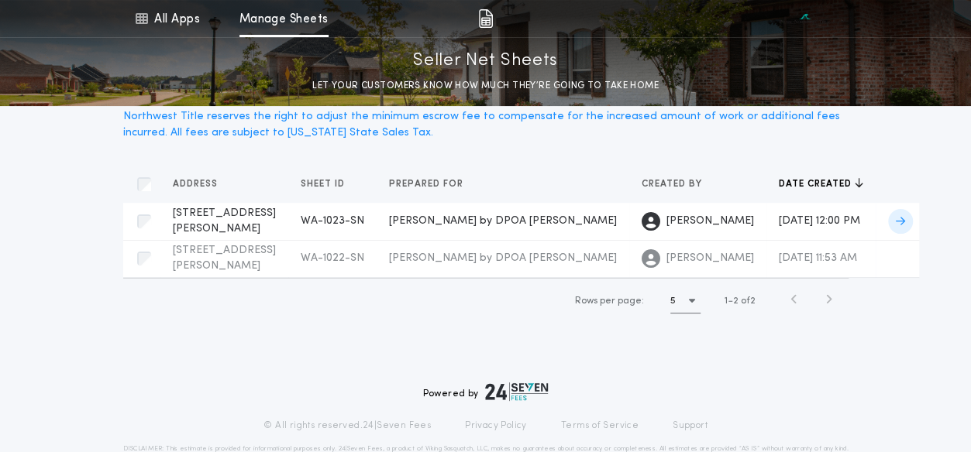
click at [896, 227] on icon at bounding box center [900, 221] width 9 height 11
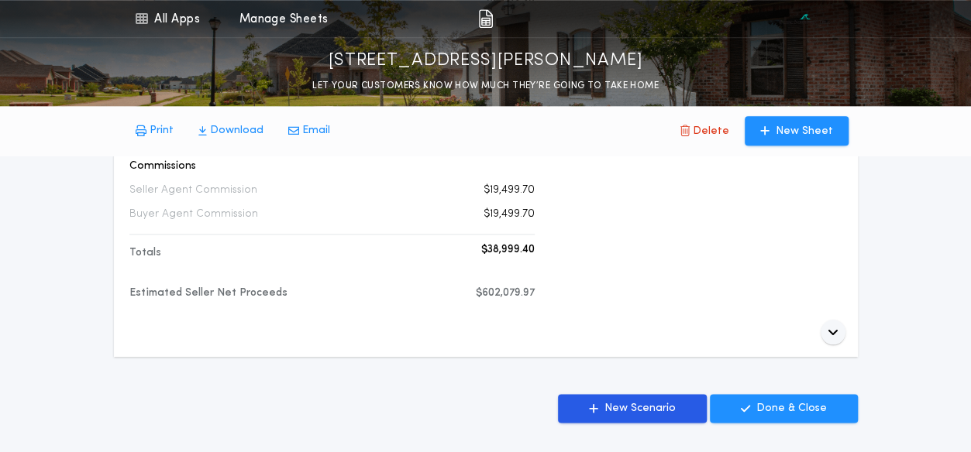
scroll to position [747, 0]
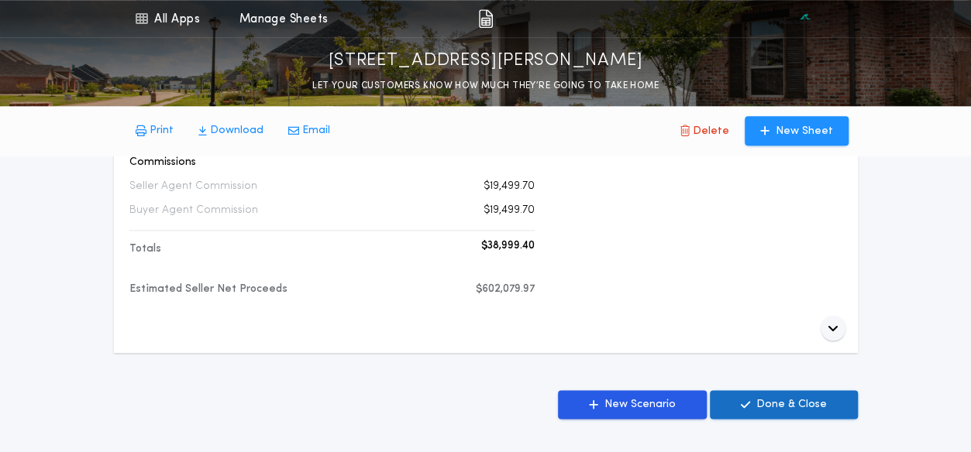
click at [786, 402] on p "Done & Close" at bounding box center [791, 404] width 71 height 15
